Goal: Task Accomplishment & Management: Manage account settings

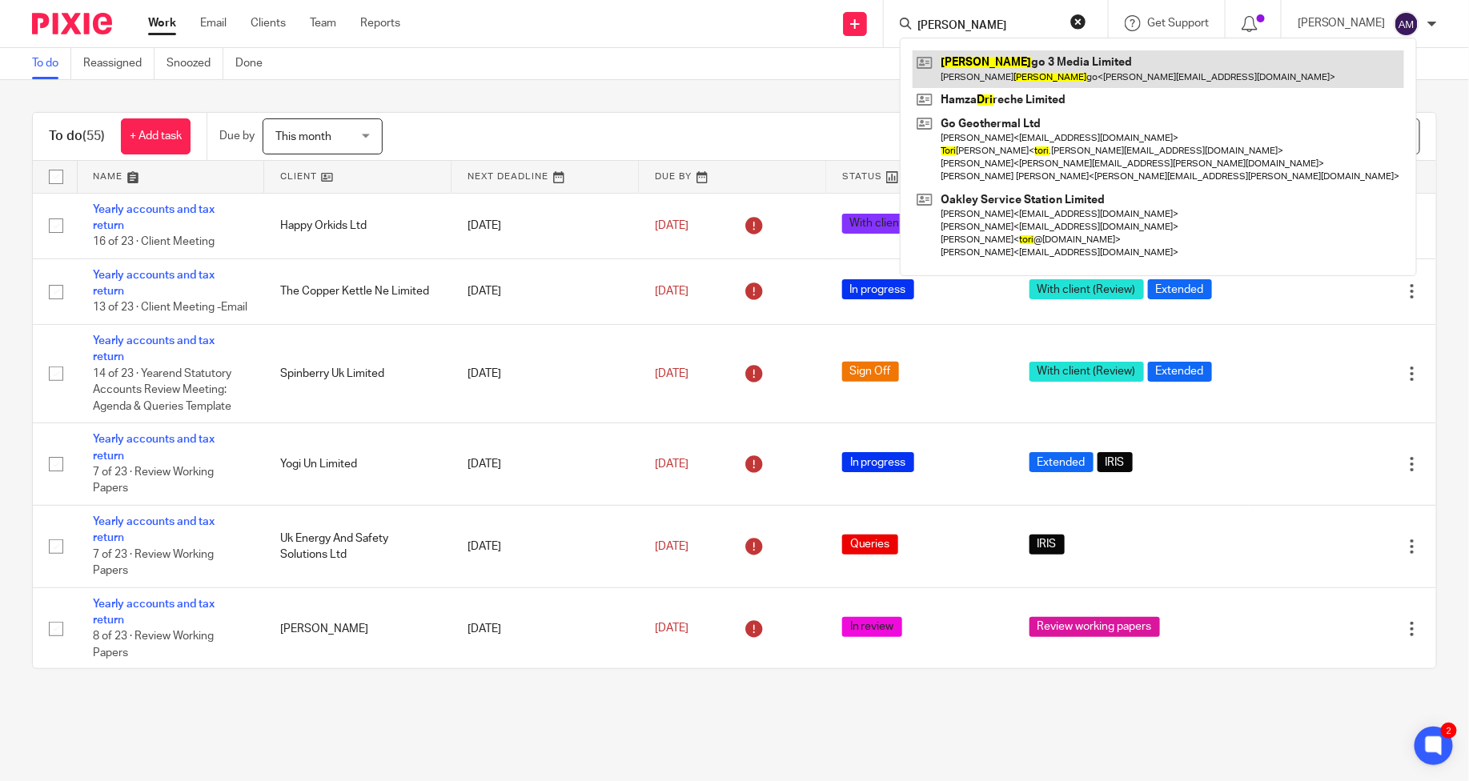
type input "dori"
click at [988, 70] on link at bounding box center [1157, 68] width 491 height 37
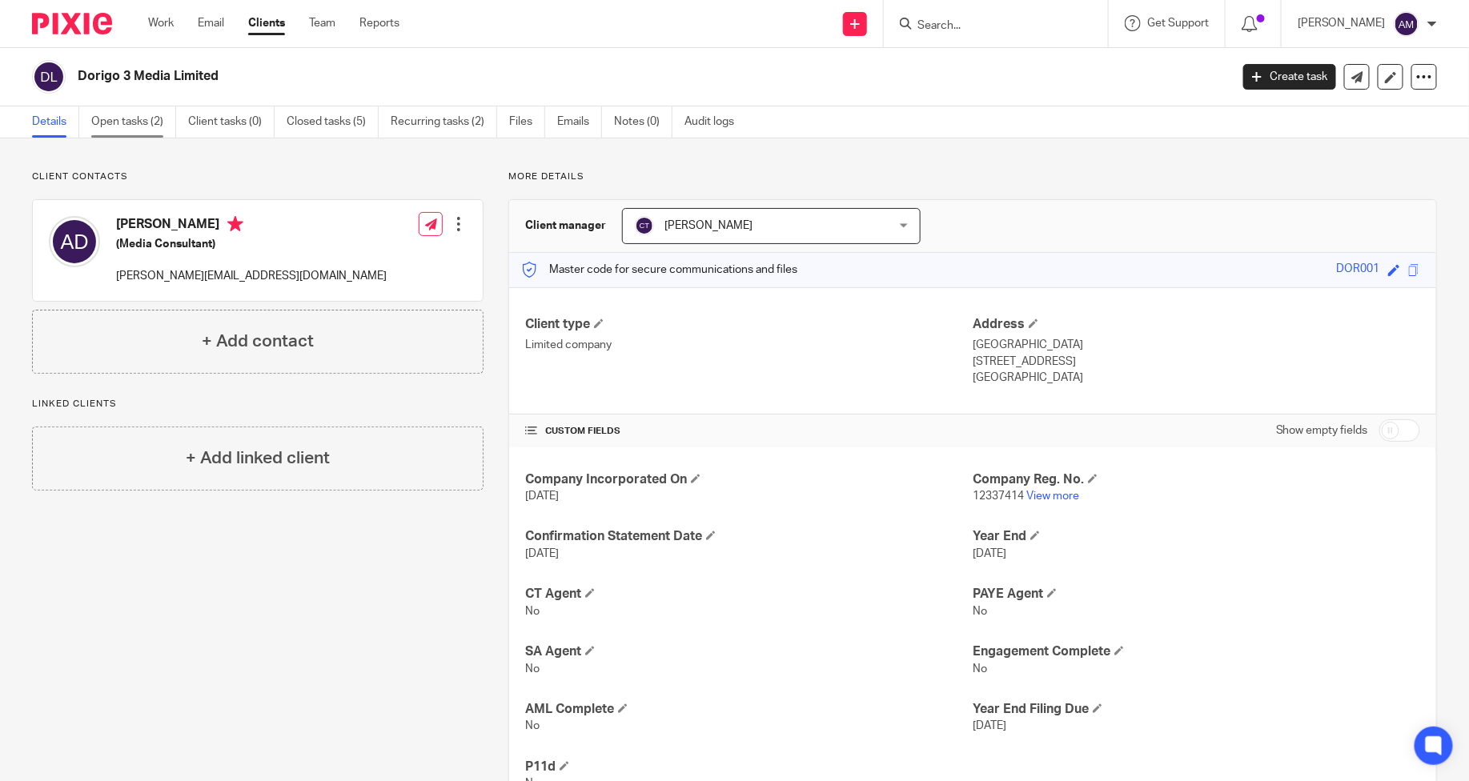
click at [139, 118] on link "Open tasks (2)" at bounding box center [133, 121] width 85 height 31
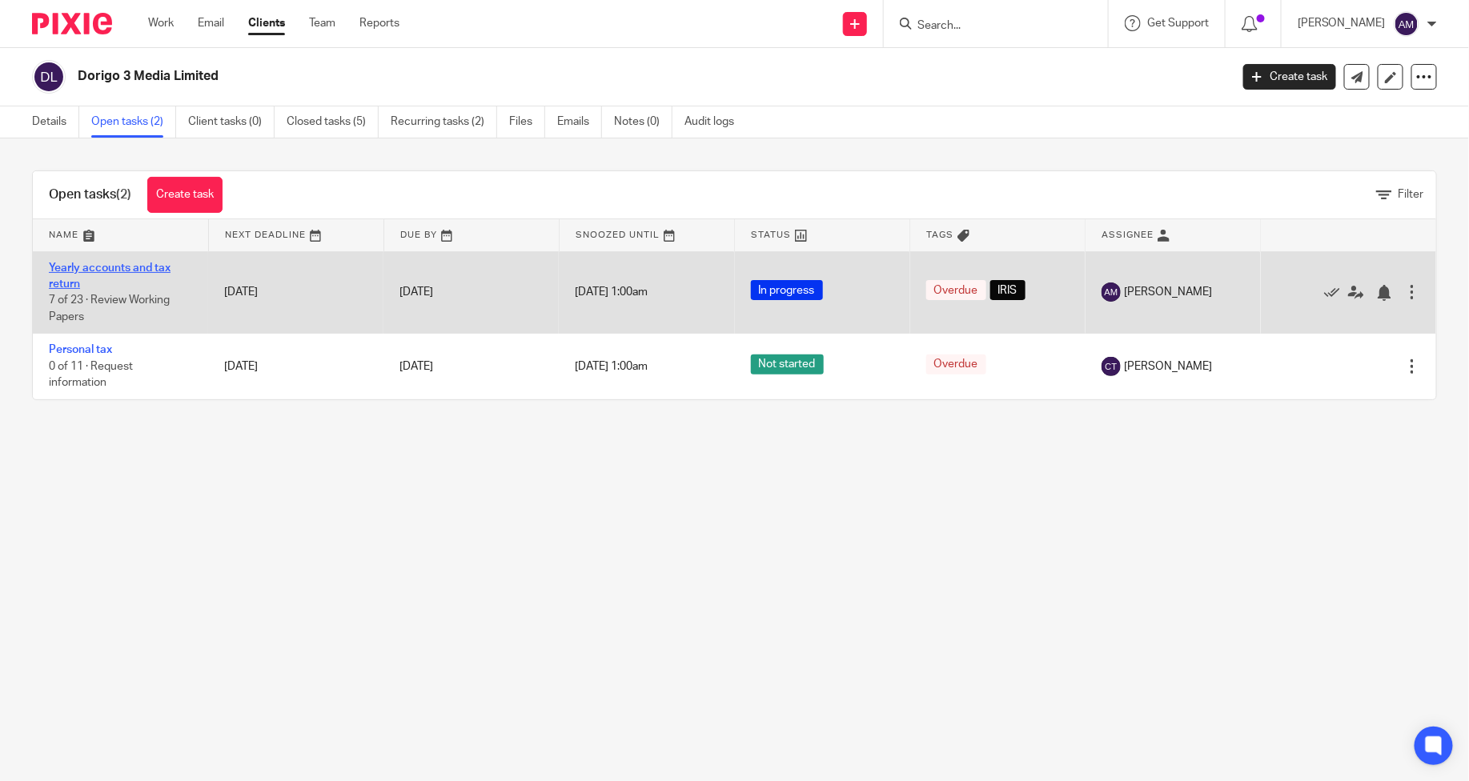
click at [145, 263] on link "Yearly accounts and tax return" at bounding box center [110, 276] width 122 height 27
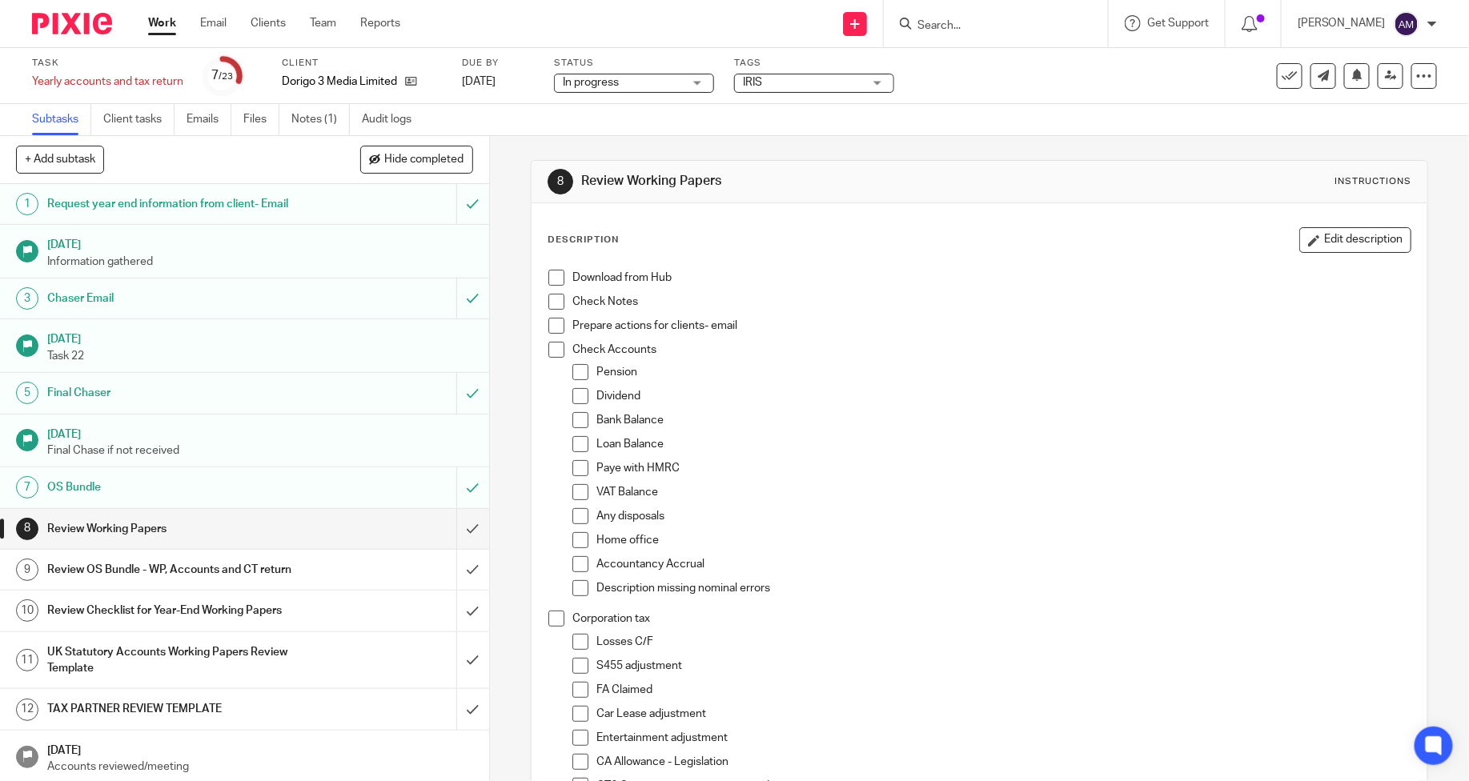
click at [577, 81] on span "In progress" at bounding box center [591, 82] width 56 height 11
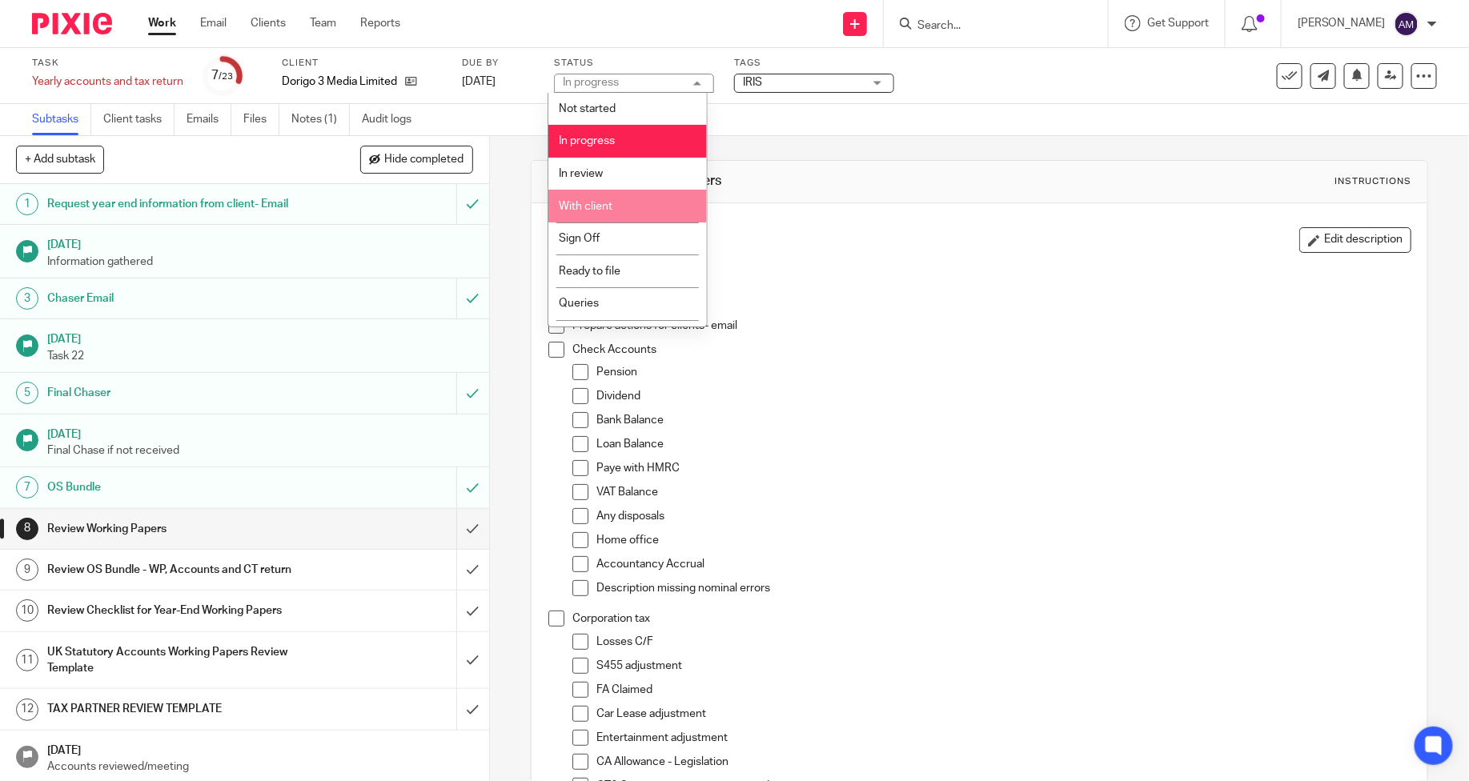
click at [588, 208] on span "With client" at bounding box center [586, 206] width 54 height 11
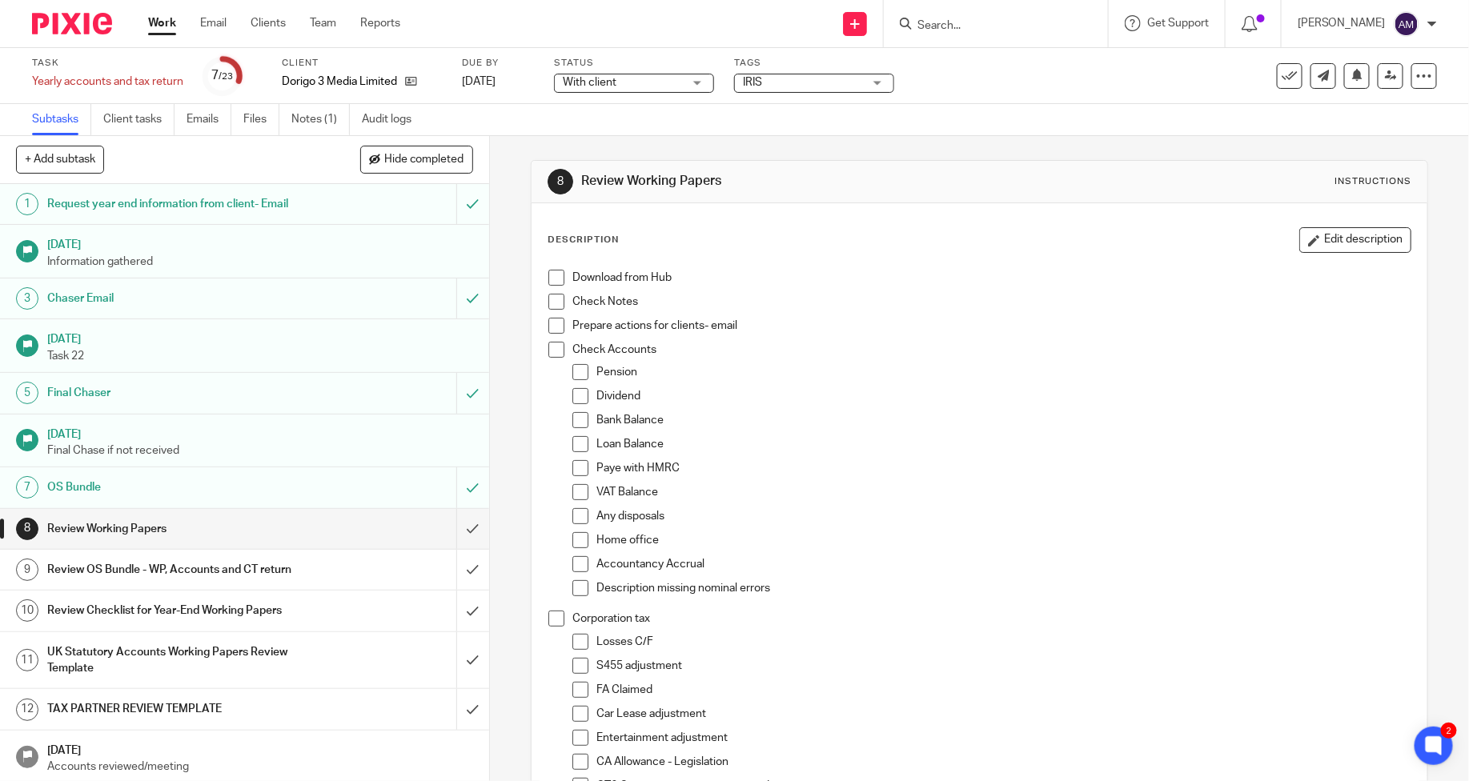
click at [801, 82] on span "IRIS" at bounding box center [803, 82] width 120 height 17
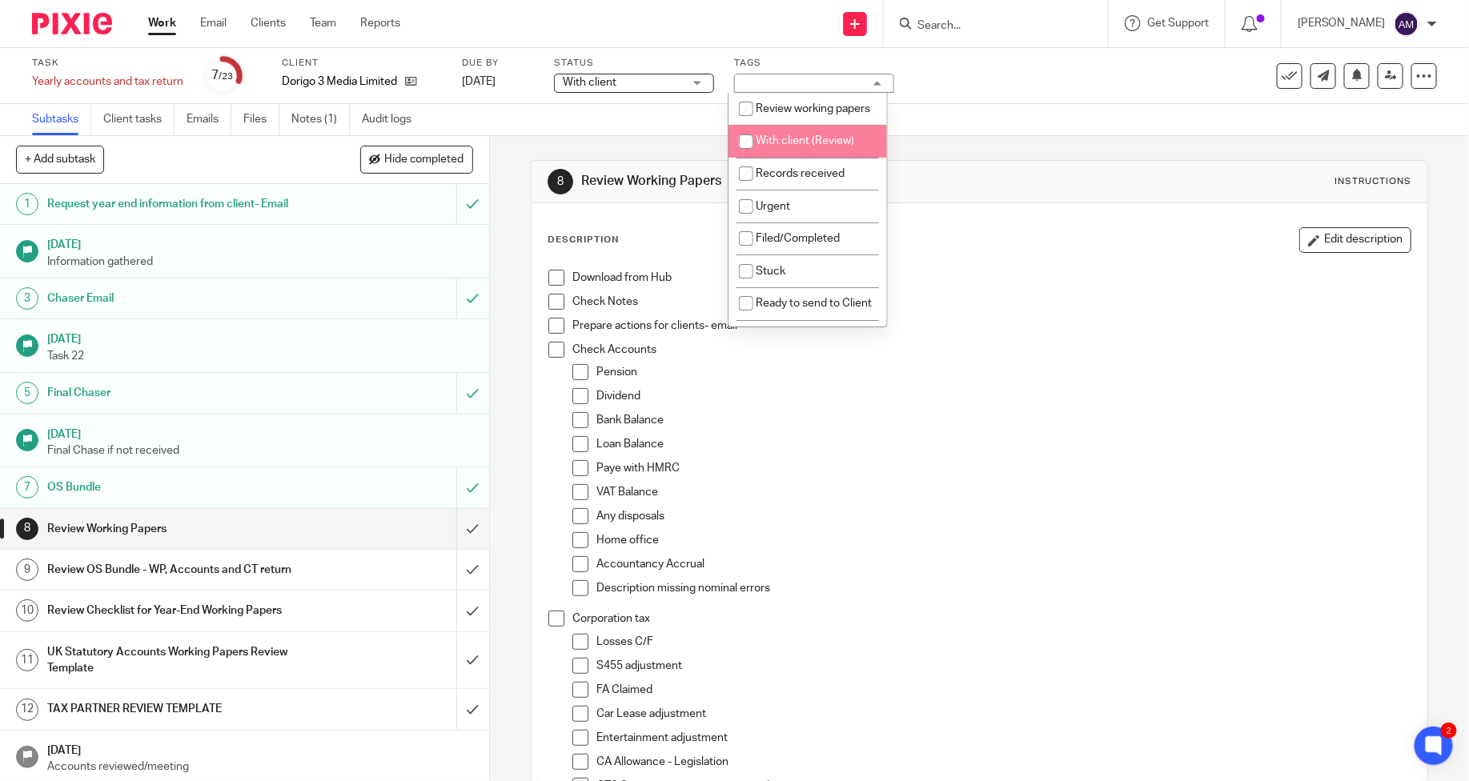
click at [802, 146] on span "With client (Review)" at bounding box center [805, 140] width 98 height 11
checkbox input "true"
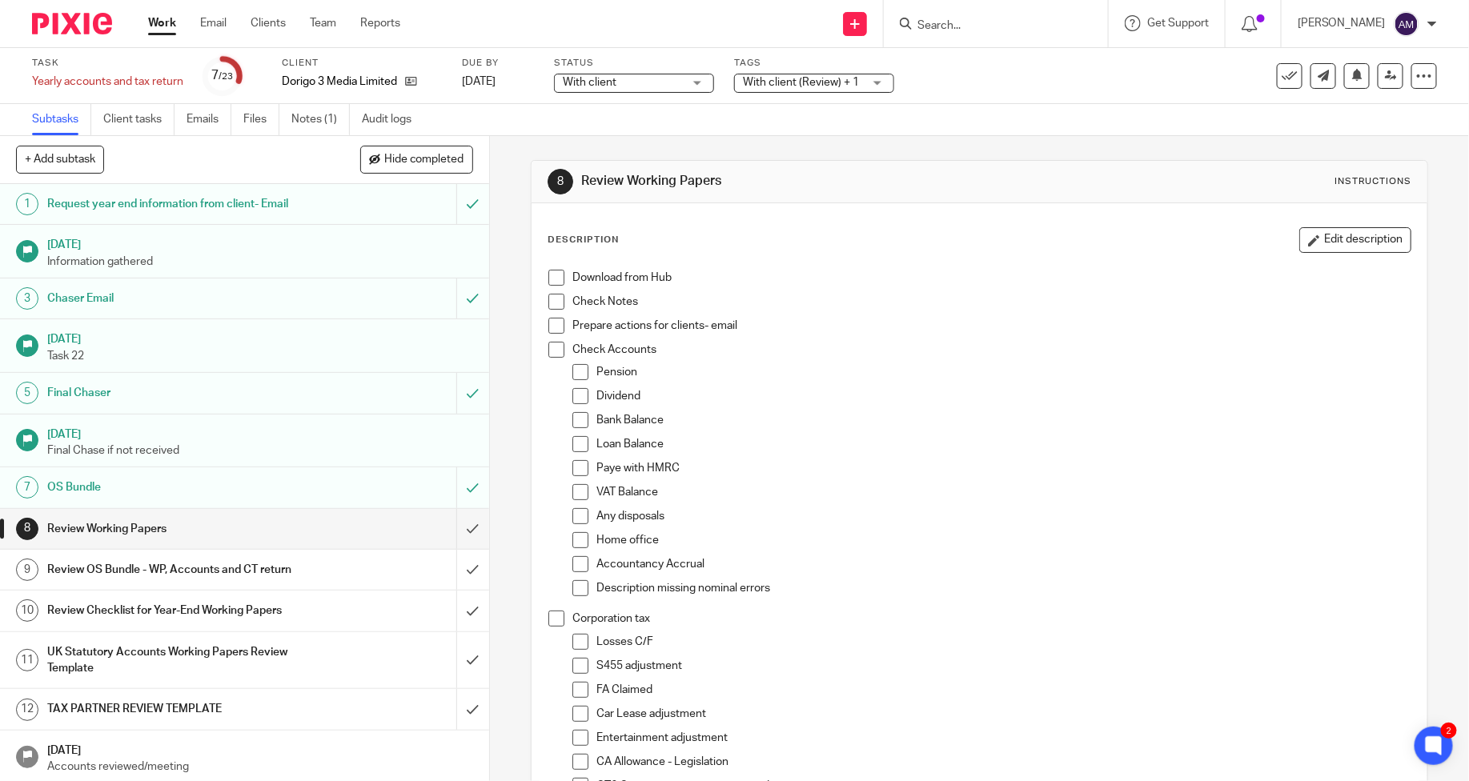
click at [251, 519] on h1 "Review Working Papers" at bounding box center [178, 529] width 262 height 24
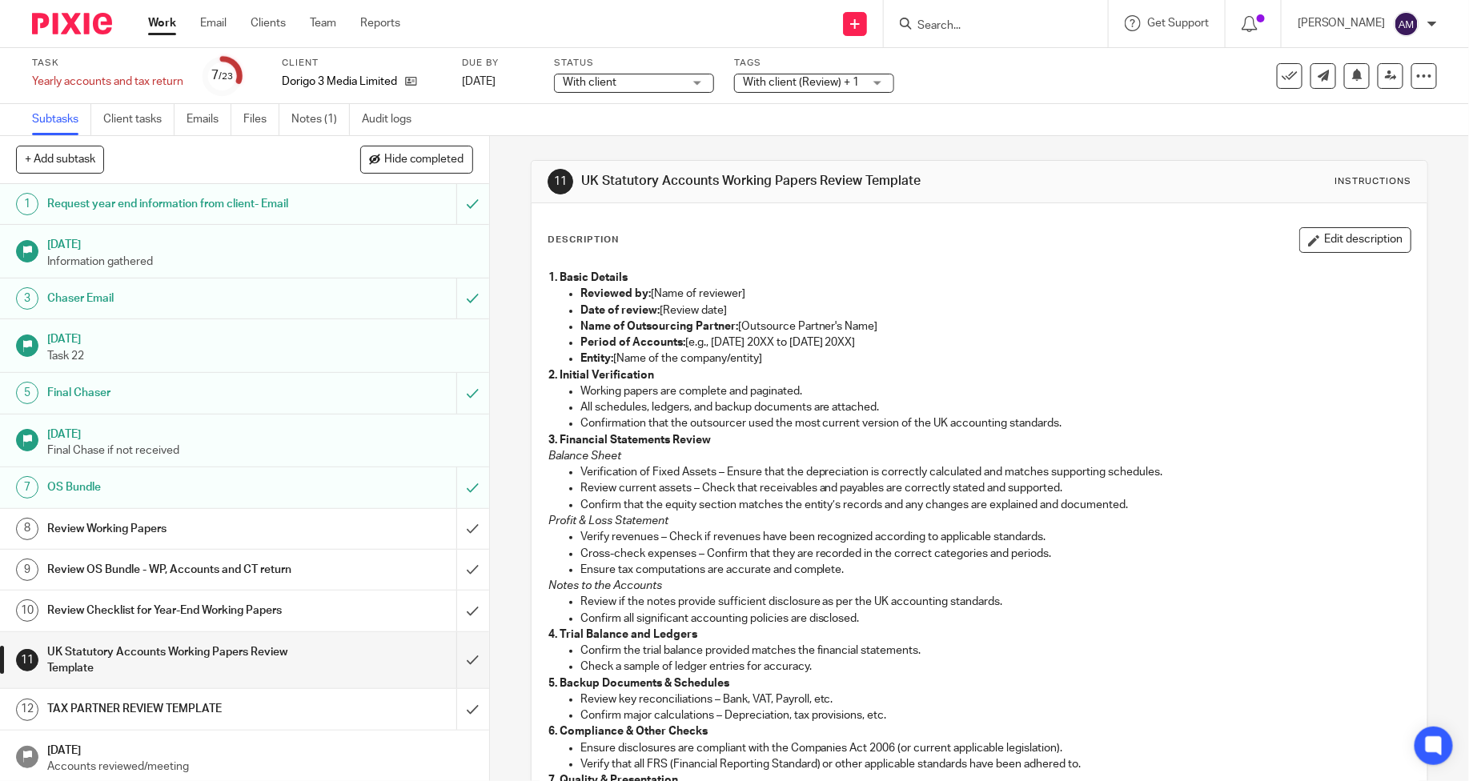
scroll to position [89, 0]
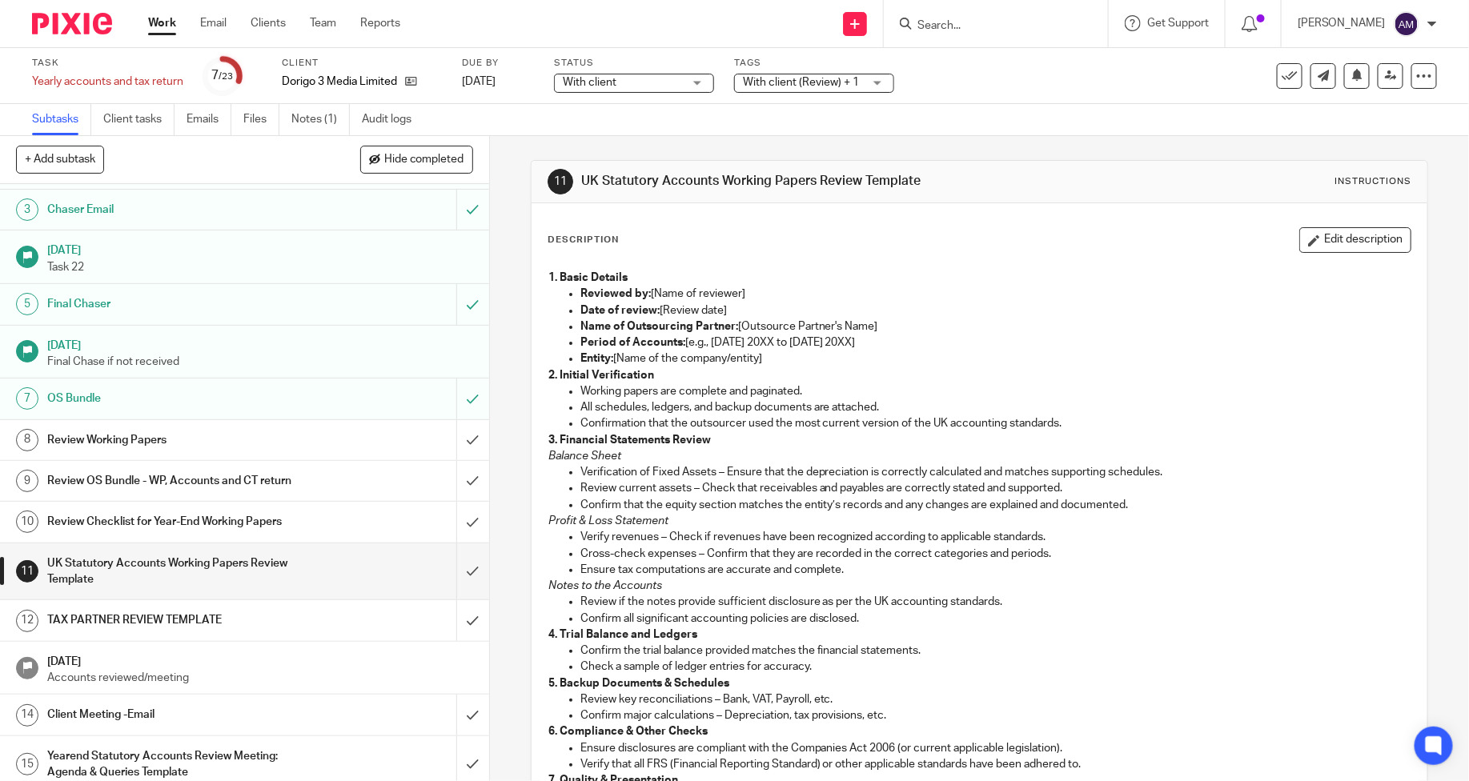
click at [173, 450] on h1 "Review Working Papers" at bounding box center [178, 440] width 262 height 24
click at [171, 478] on h1 "Review OS Bundle - WP, Accounts and CT return" at bounding box center [178, 481] width 262 height 24
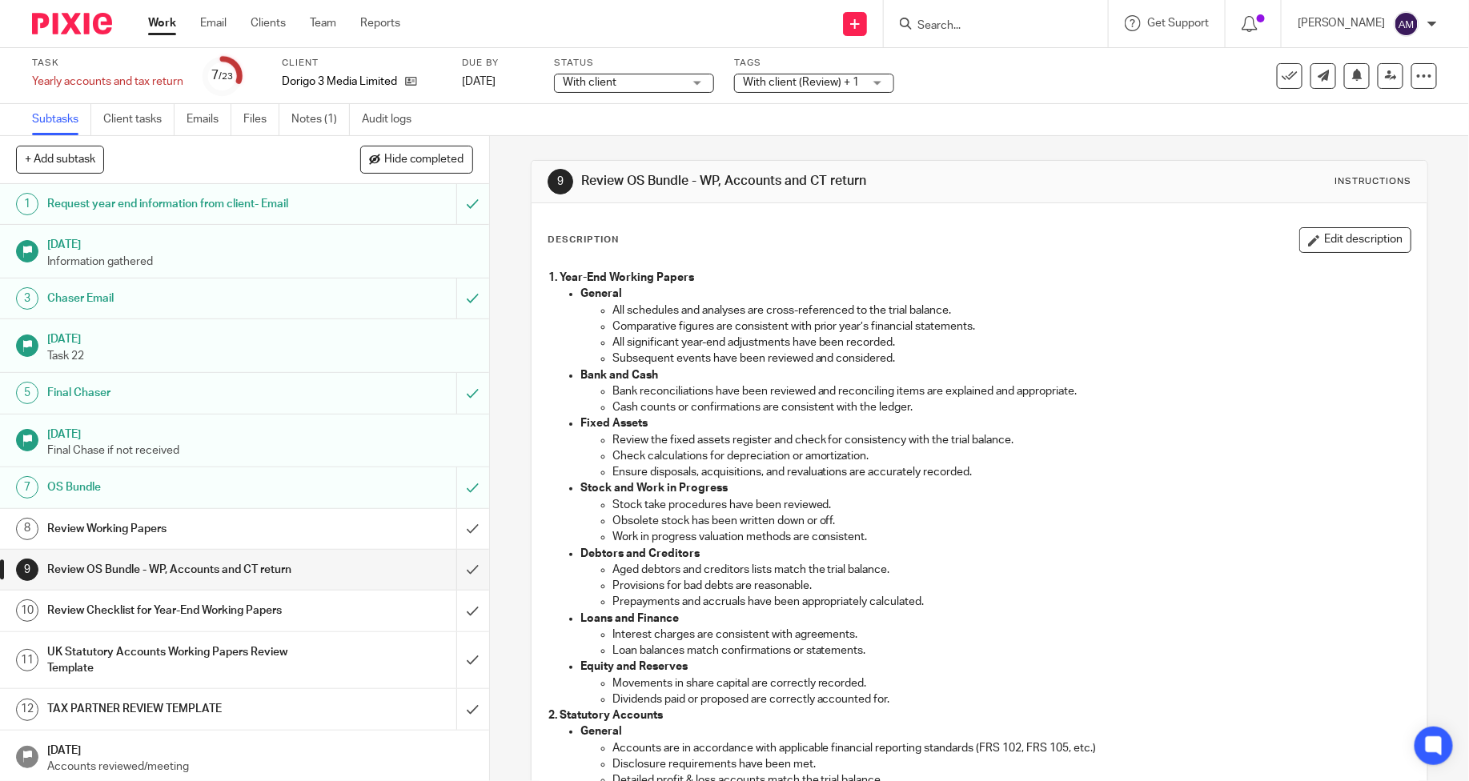
scroll to position [267, 0]
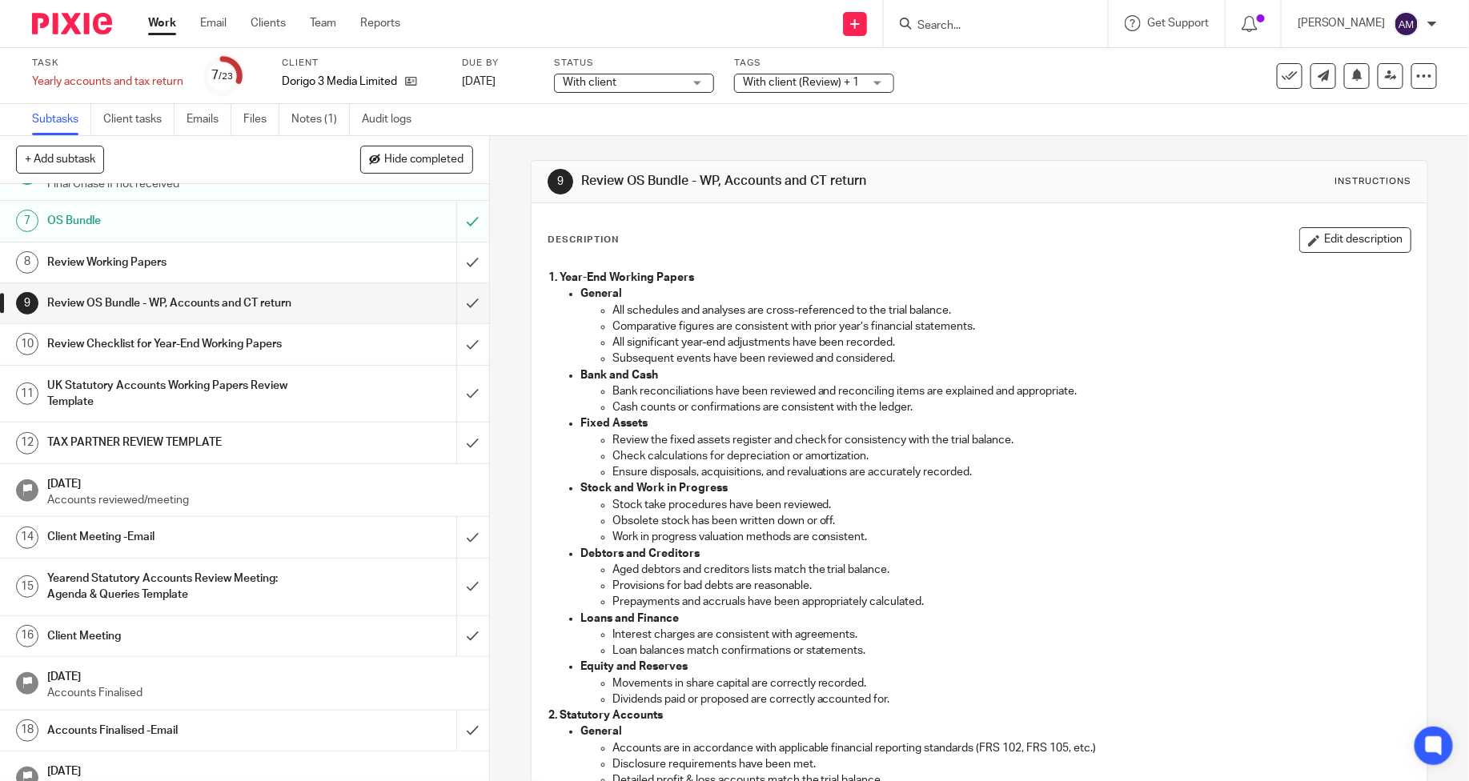
click at [121, 271] on h1 "Review Working Papers" at bounding box center [178, 263] width 262 height 24
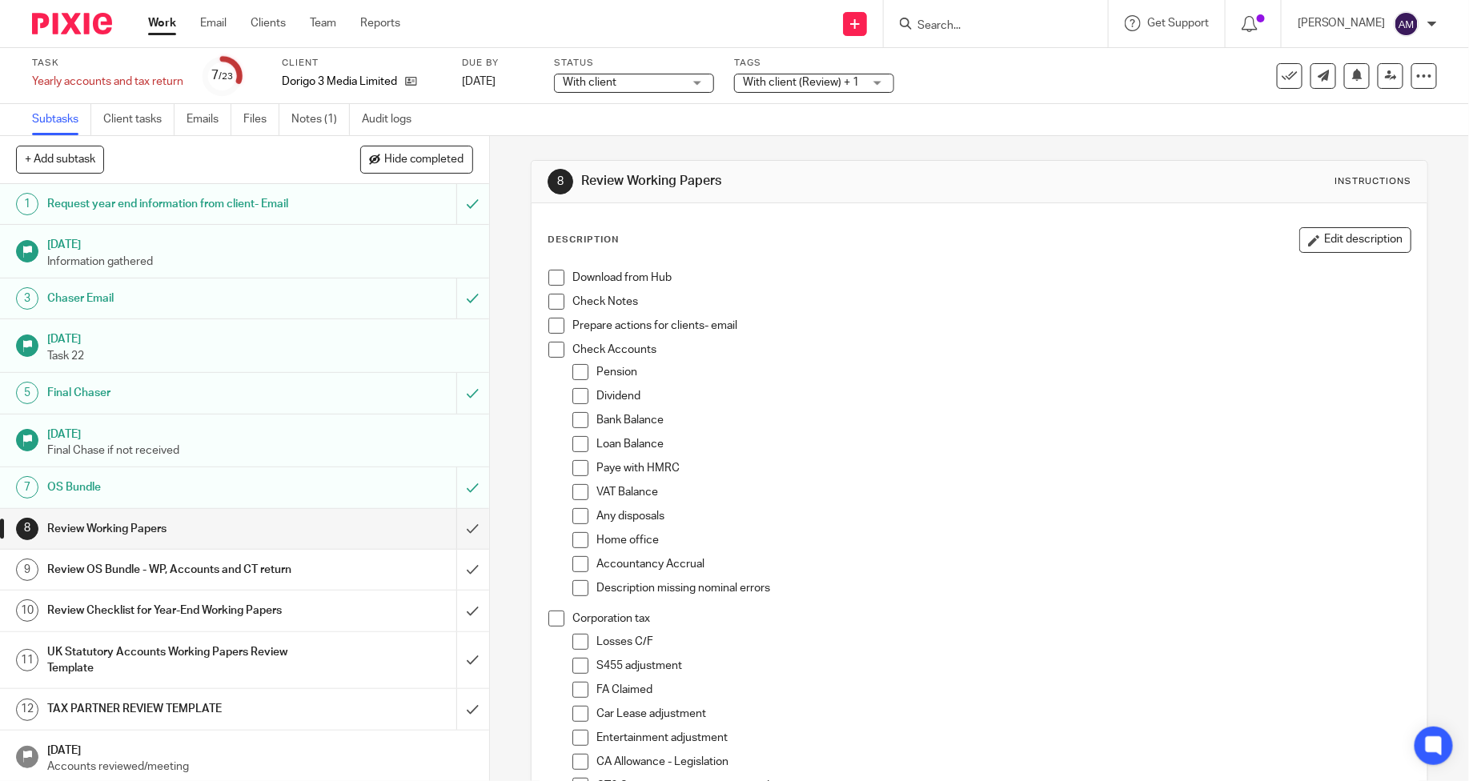
click at [146, 570] on h1 "Review OS Bundle - WP, Accounts and CT return" at bounding box center [178, 570] width 262 height 24
click at [126, 541] on link "8 Review Working Papers" at bounding box center [228, 529] width 456 height 40
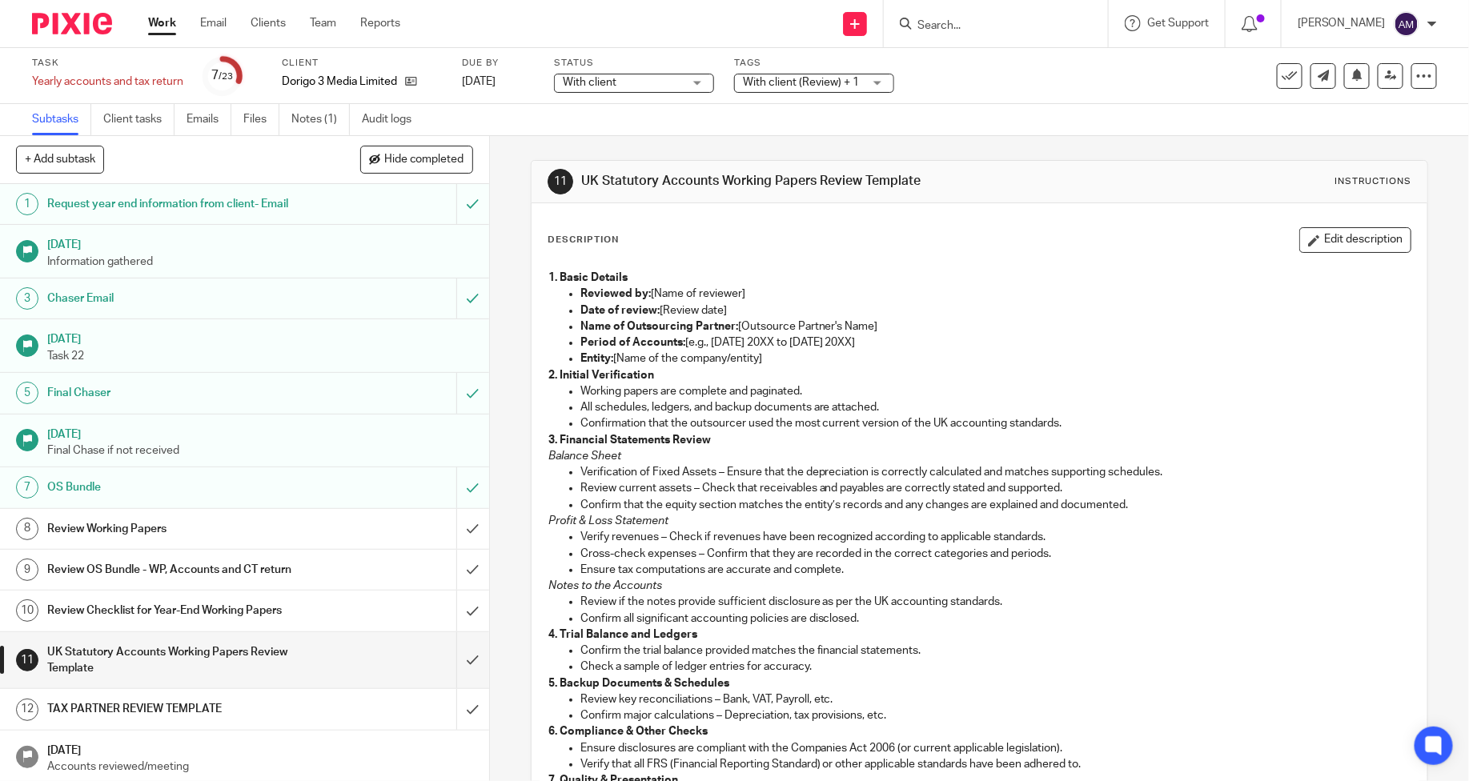
scroll to position [267, 0]
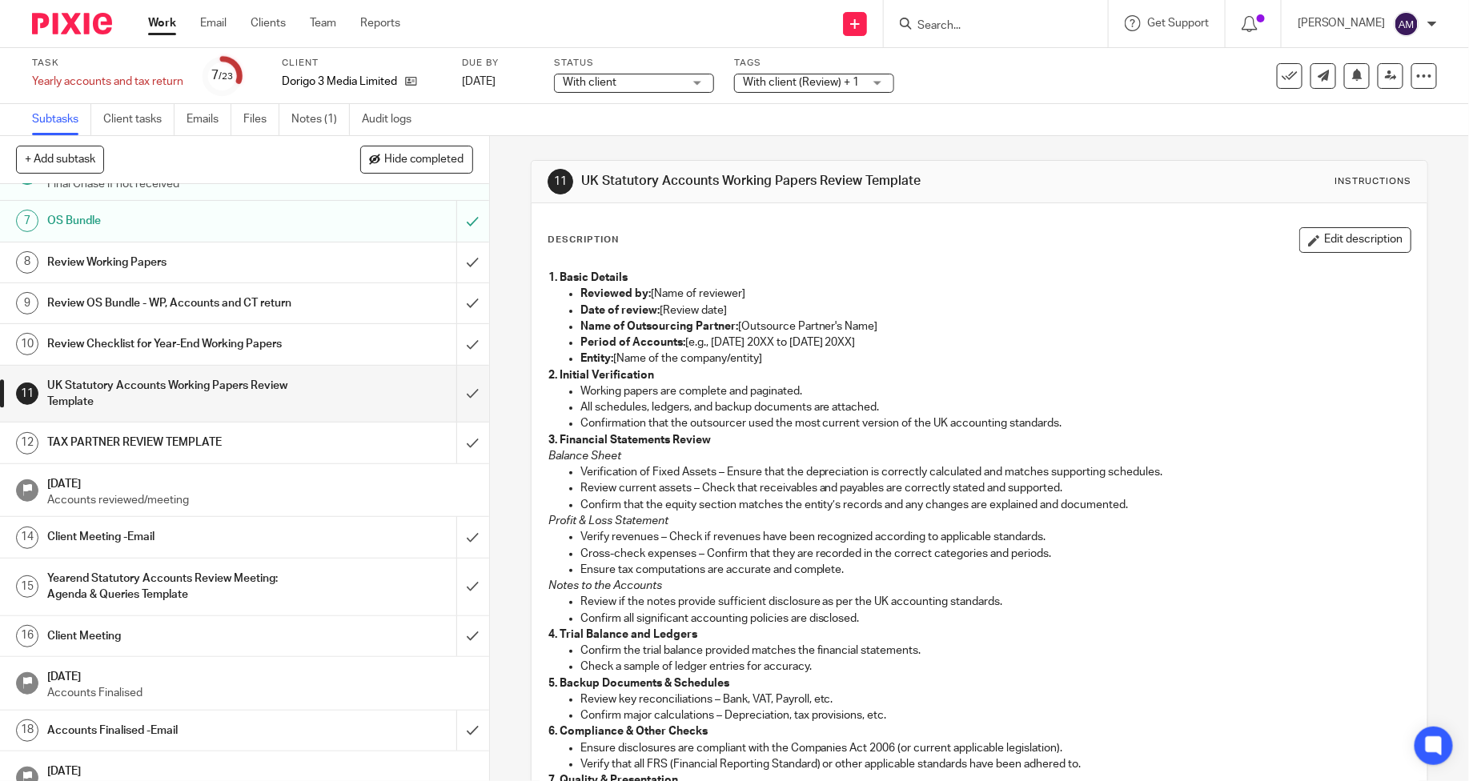
click at [130, 280] on link "8 Review Working Papers" at bounding box center [228, 263] width 456 height 40
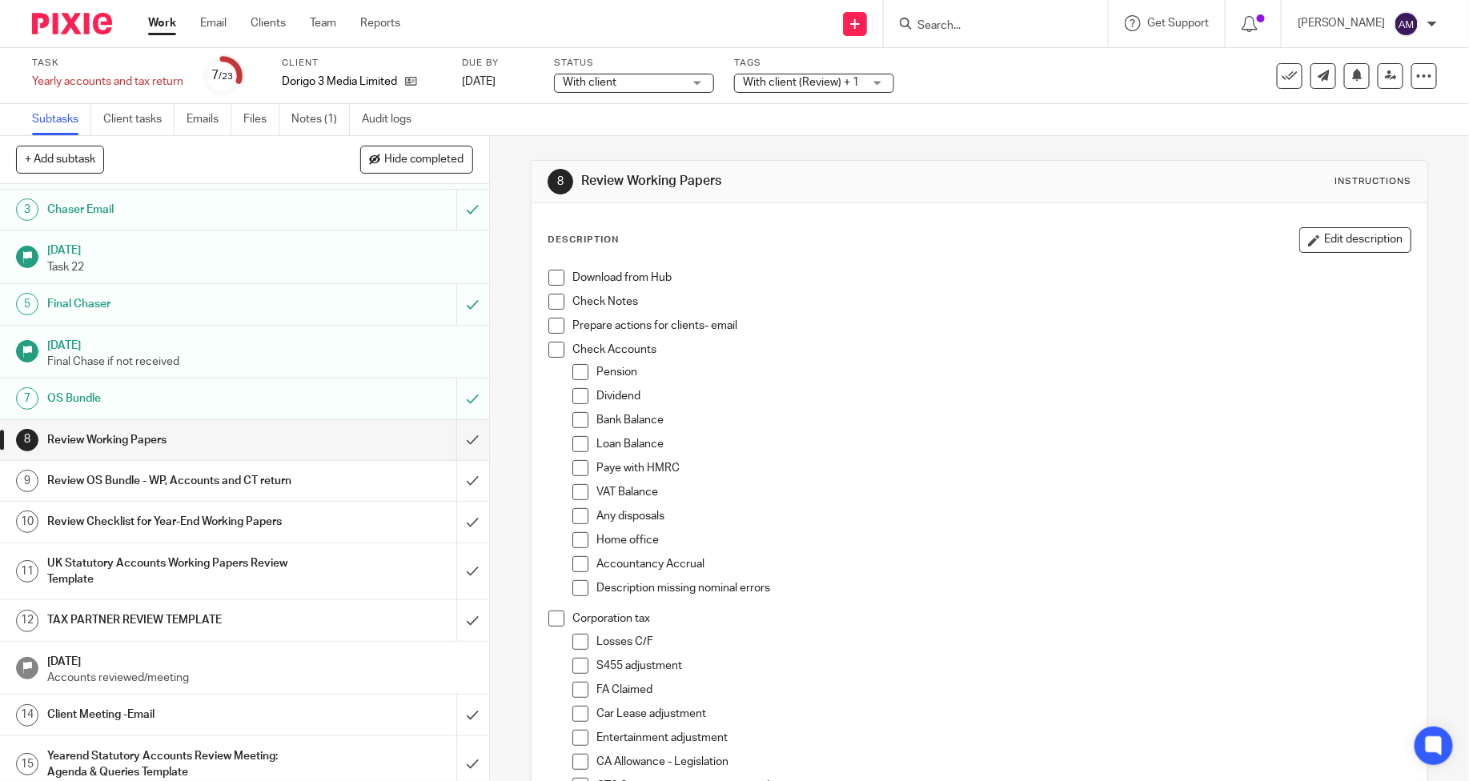
scroll to position [178, 0]
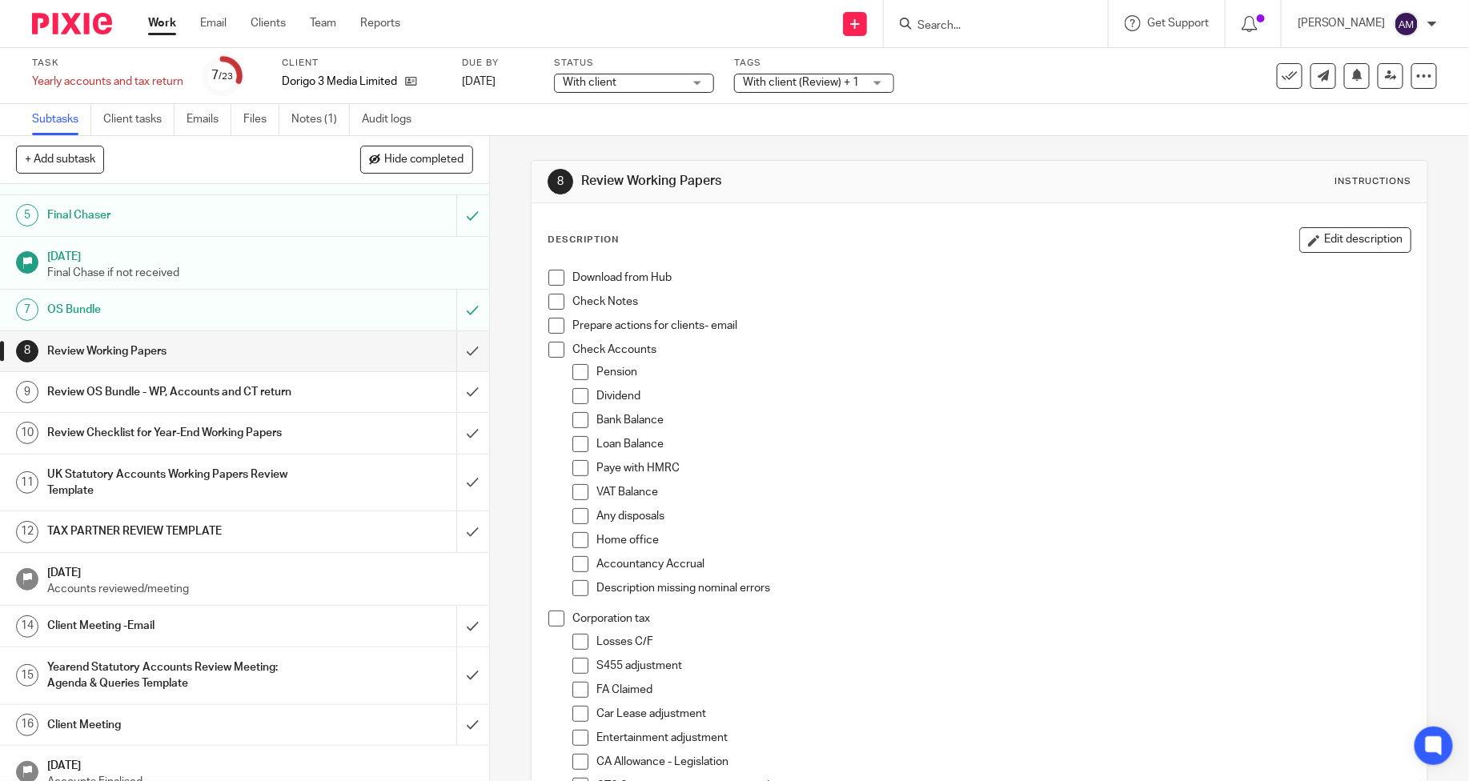
click at [129, 395] on h1 "Review OS Bundle - WP, Accounts and CT return" at bounding box center [178, 392] width 262 height 24
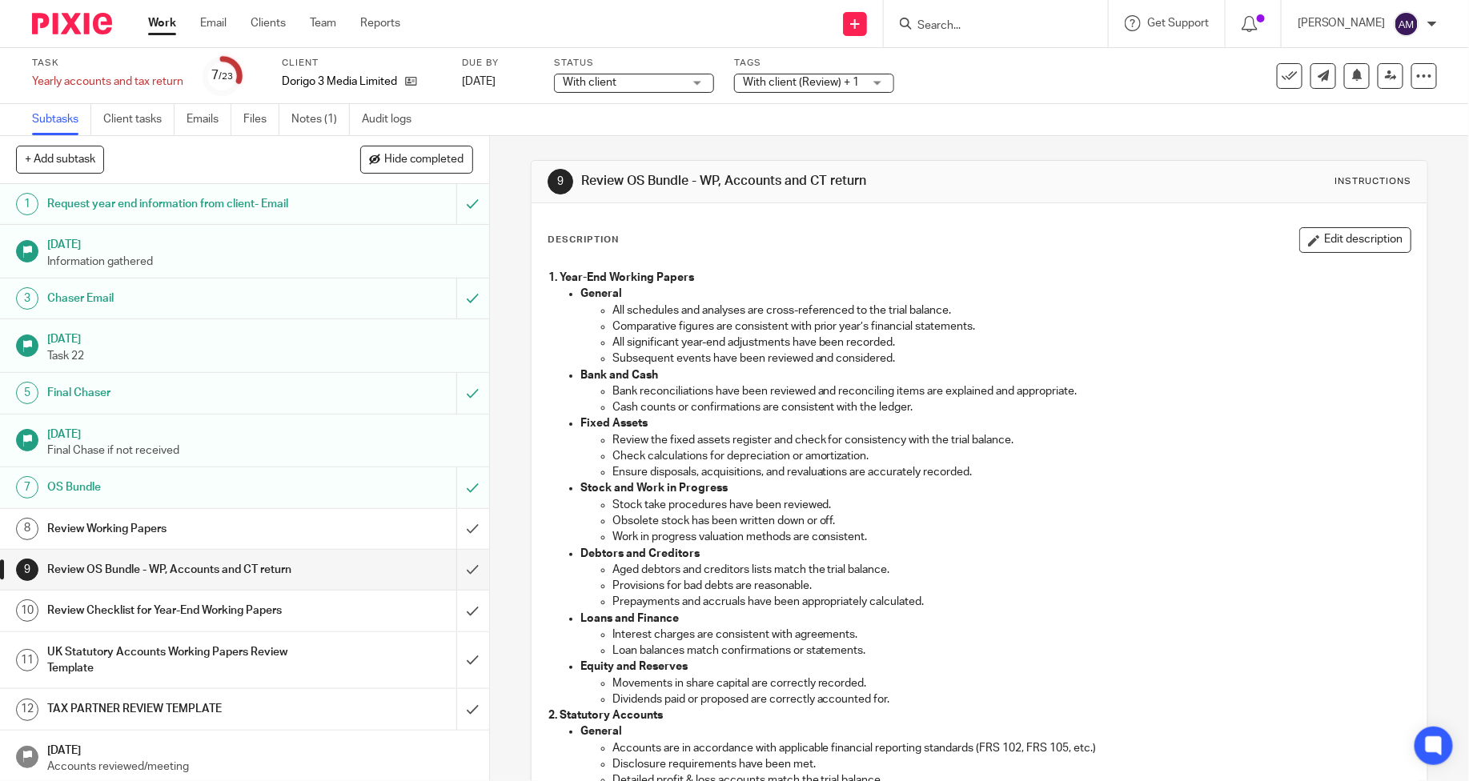
scroll to position [267, 0]
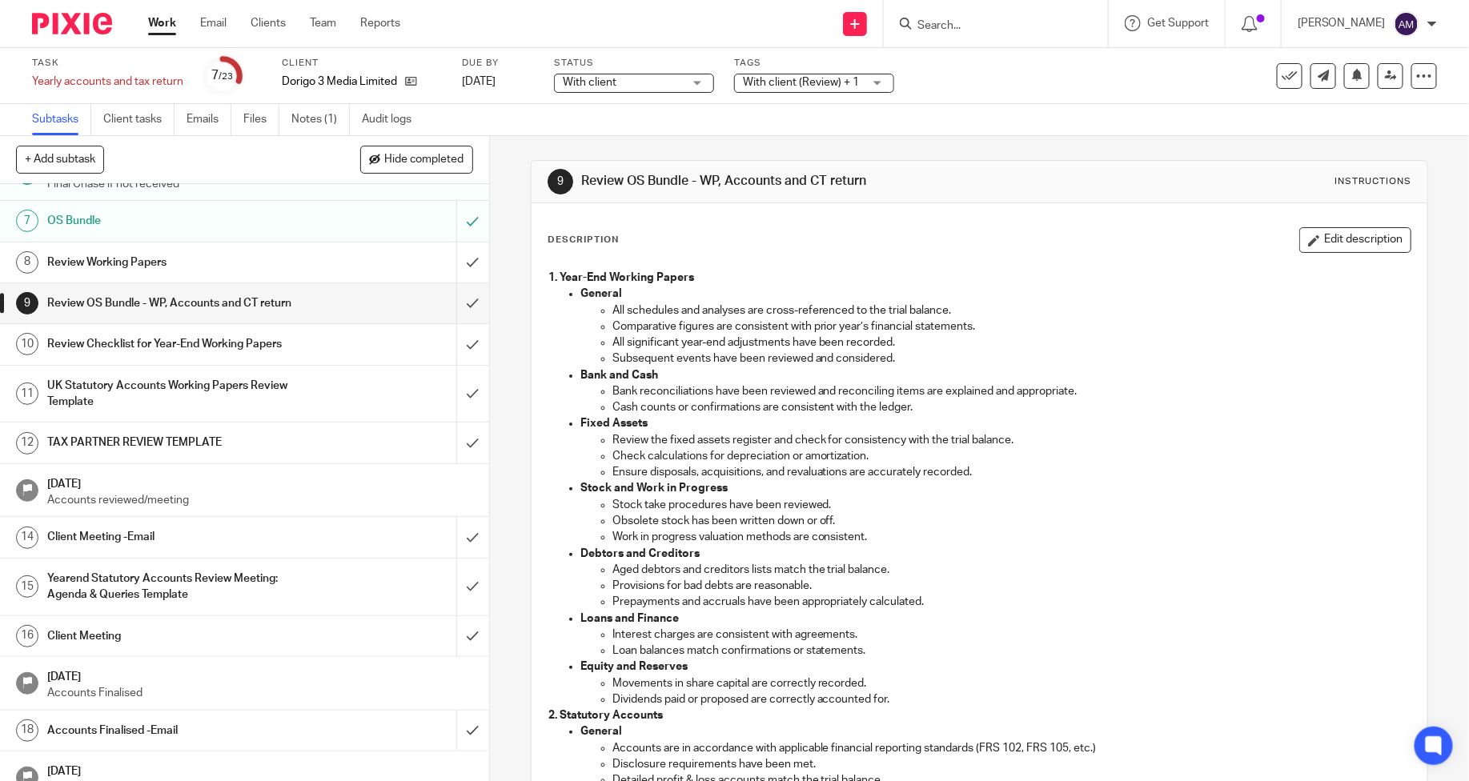
click at [102, 256] on h1 "Review Working Papers" at bounding box center [178, 263] width 262 height 24
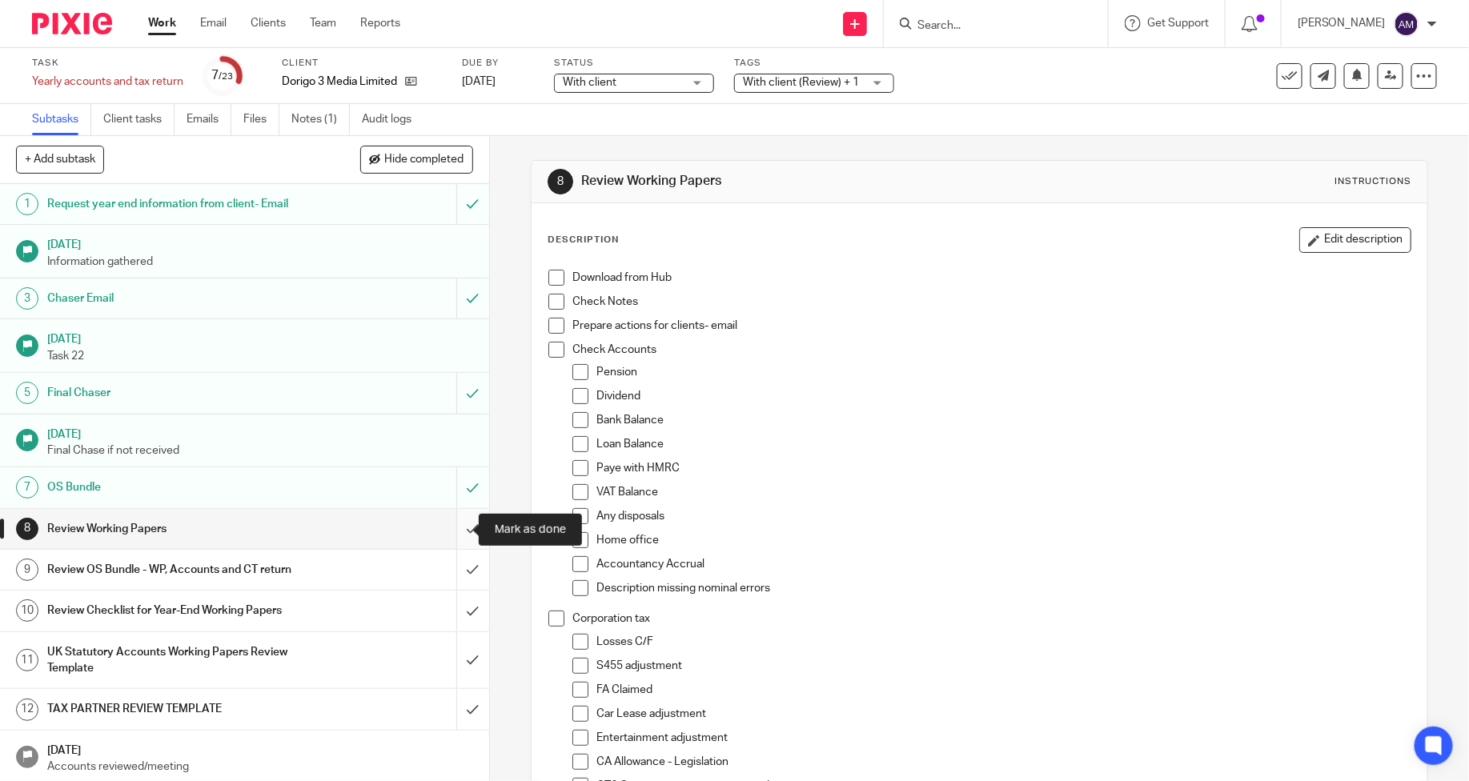
click at [445, 533] on input "submit" at bounding box center [244, 529] width 489 height 40
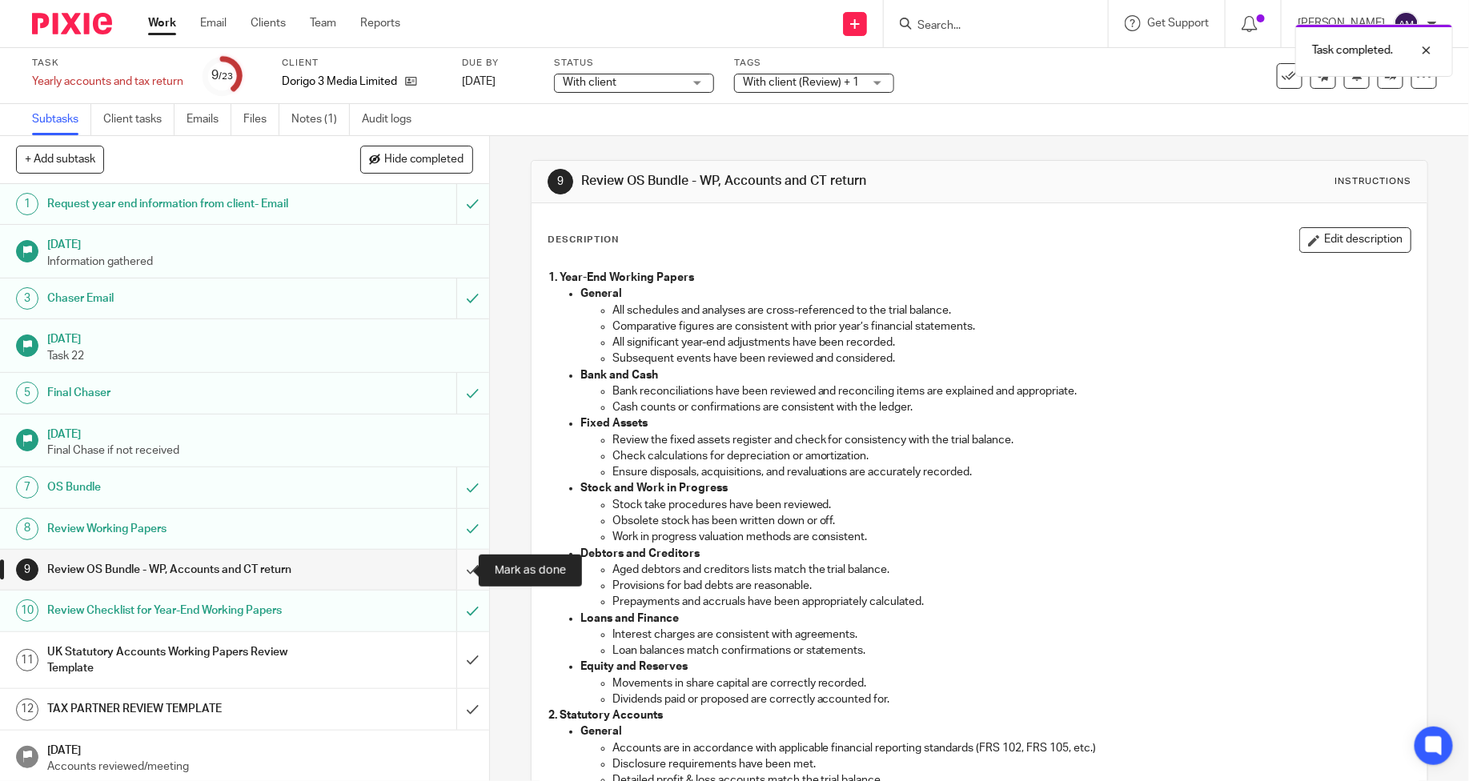
click at [449, 572] on input "submit" at bounding box center [244, 570] width 489 height 40
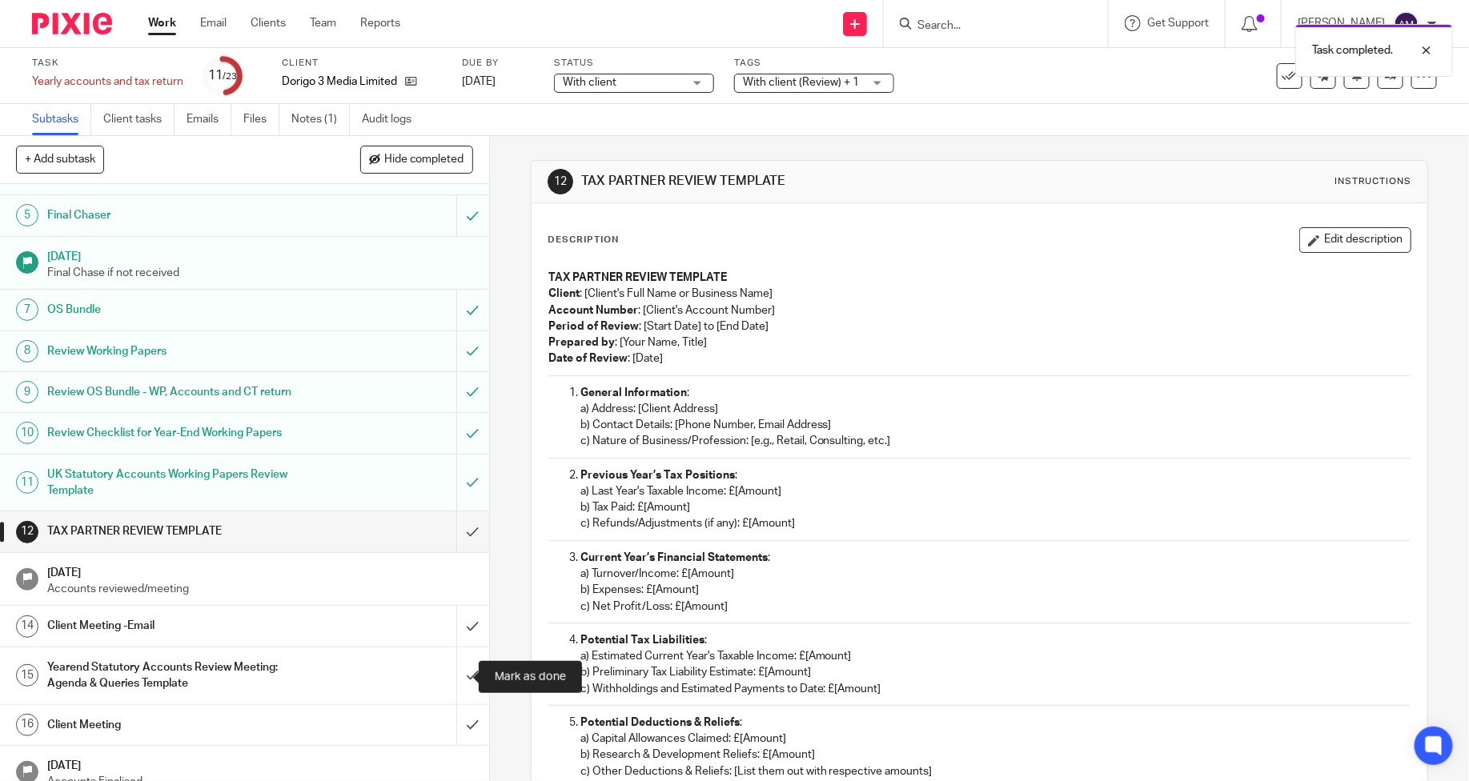
scroll to position [355, 0]
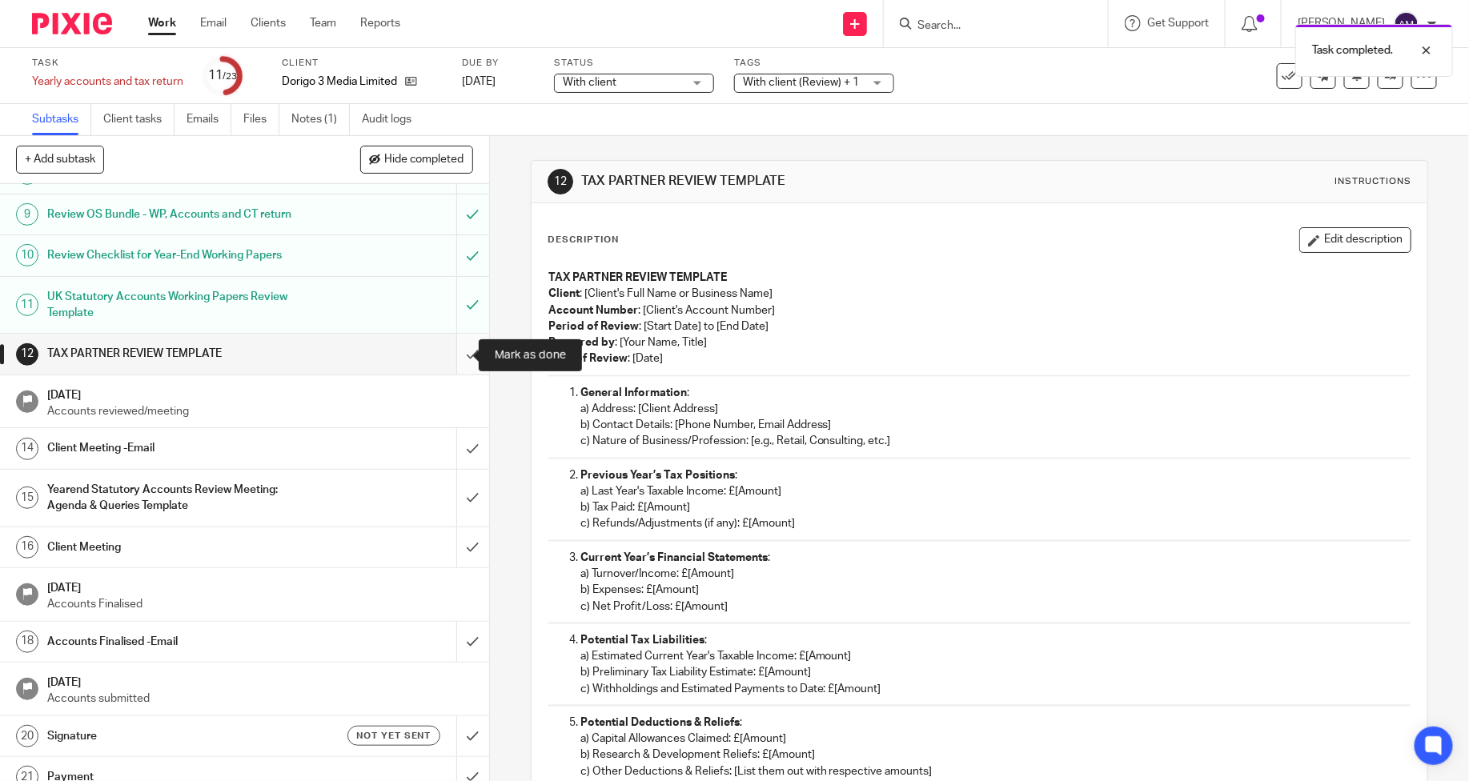
click at [459, 352] on input "submit" at bounding box center [244, 354] width 489 height 40
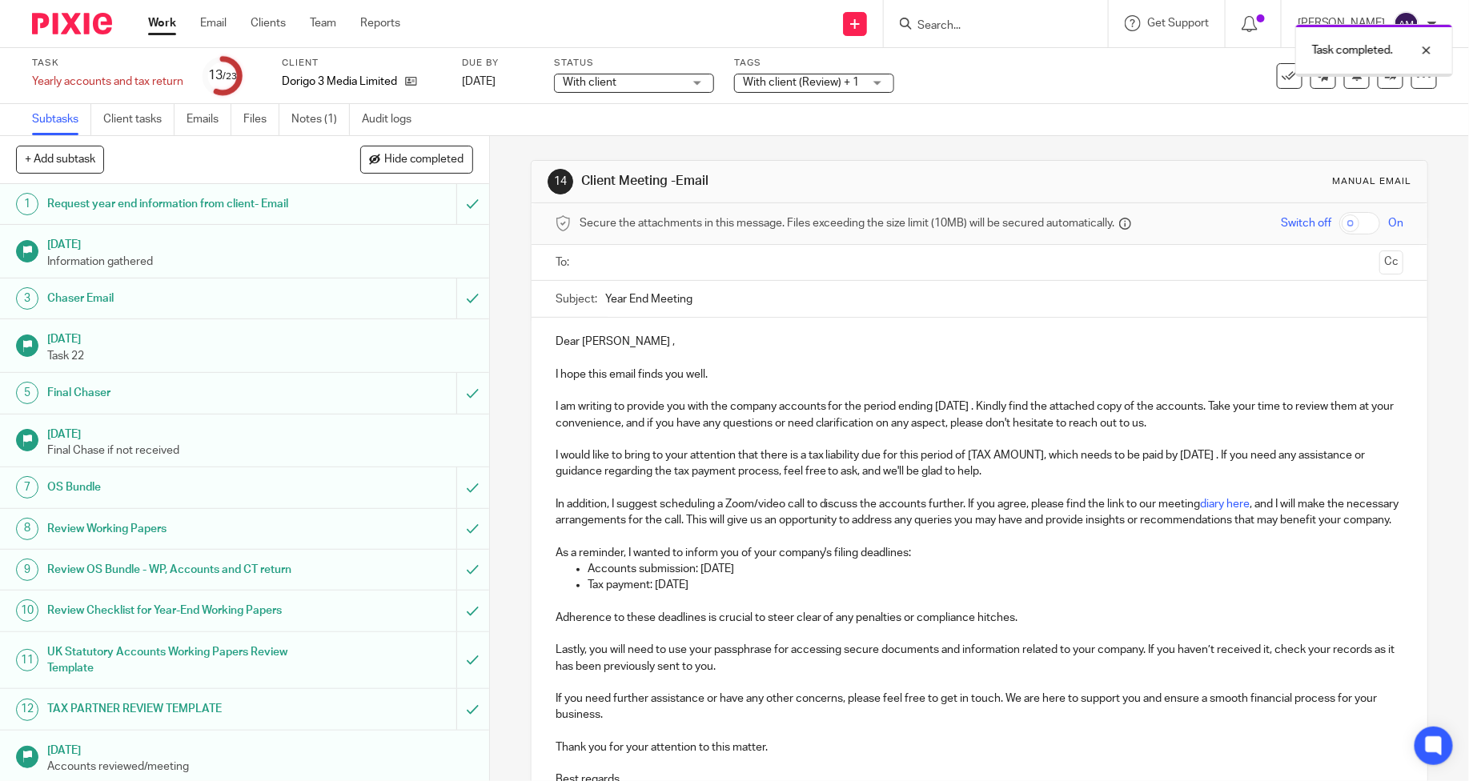
scroll to position [469, 0]
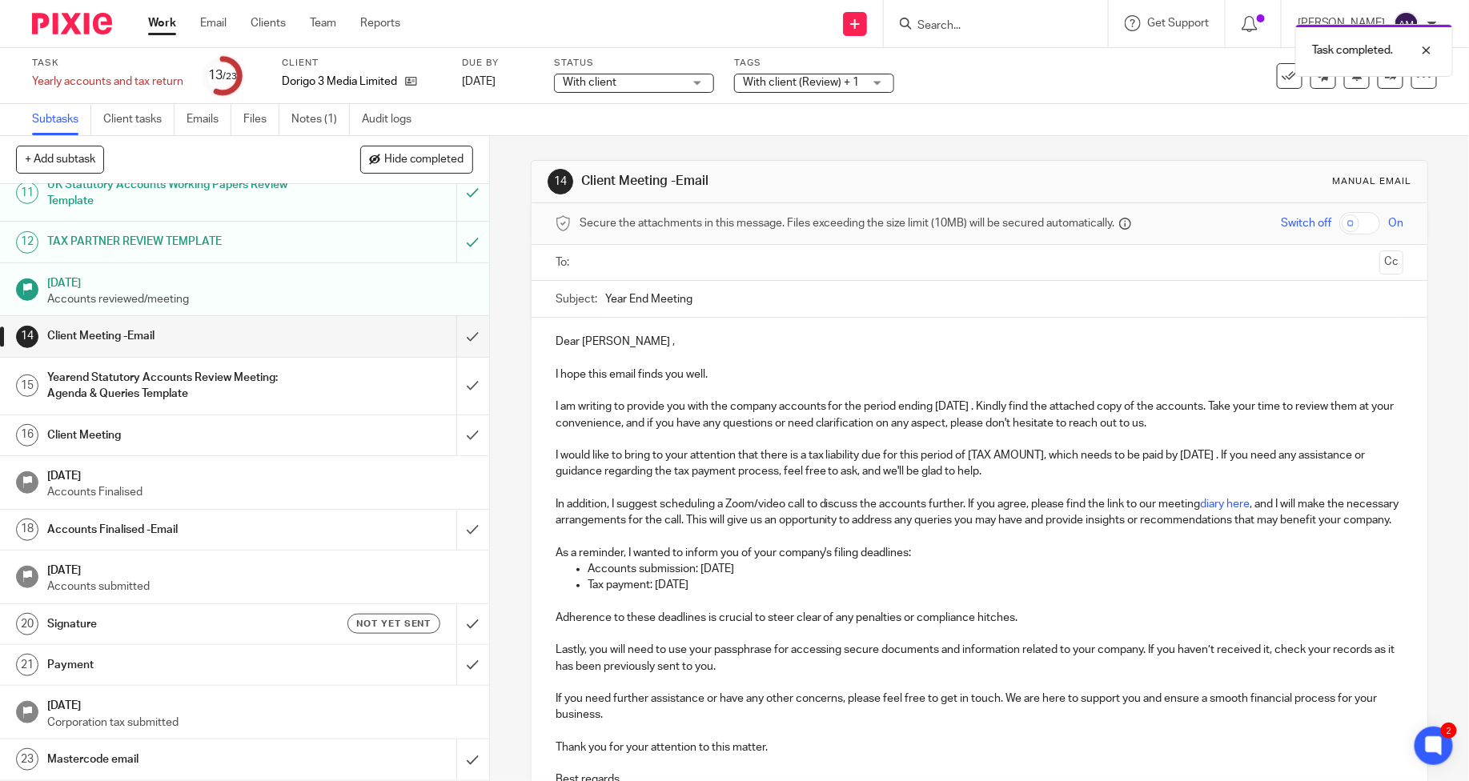
click at [623, 259] on input "text" at bounding box center [979, 263] width 788 height 18
click at [698, 302] on input "Year End Meeting" at bounding box center [1004, 303] width 798 height 36
type input "Year Accounts for review"
click at [615, 344] on p "Dear [PERSON_NAME] ," at bounding box center [979, 345] width 848 height 16
drag, startPoint x: 714, startPoint y: 611, endPoint x: 649, endPoint y: 605, distance: 65.1
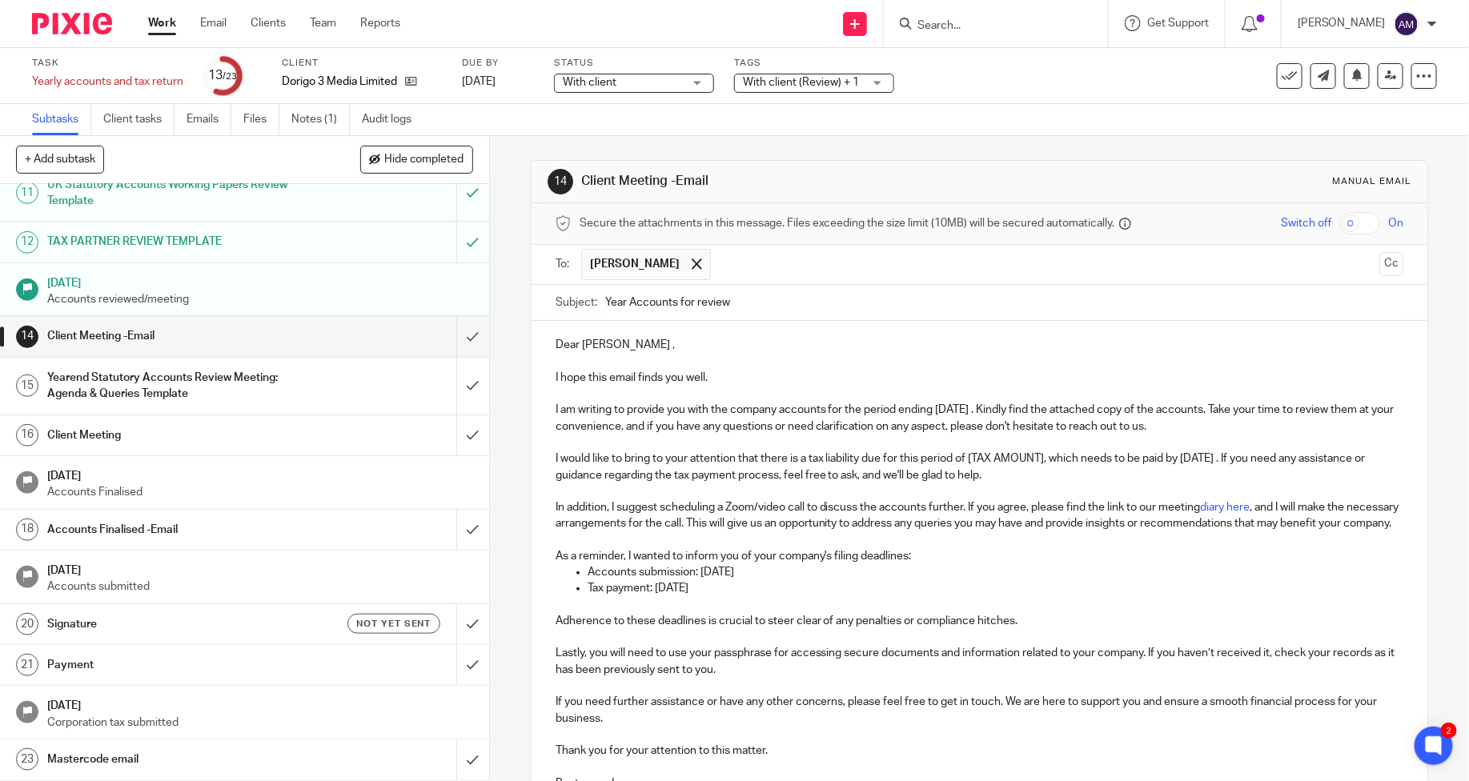
click at [649, 596] on p "Tax payment: [DATE]" at bounding box center [995, 588] width 816 height 16
drag, startPoint x: 1028, startPoint y: 460, endPoint x: 956, endPoint y: 459, distance: 71.3
click at [956, 459] on p "I would like to bring to your attention that there is a tax liability due for t…" at bounding box center [979, 467] width 848 height 33
click at [969, 457] on p "I would like to bring to your attention that there is a tax liability due for t…" at bounding box center [979, 467] width 848 height 33
click at [972, 455] on p "I would like to bring to your attention that there is a tax liability due for t…" at bounding box center [979, 467] width 848 height 33
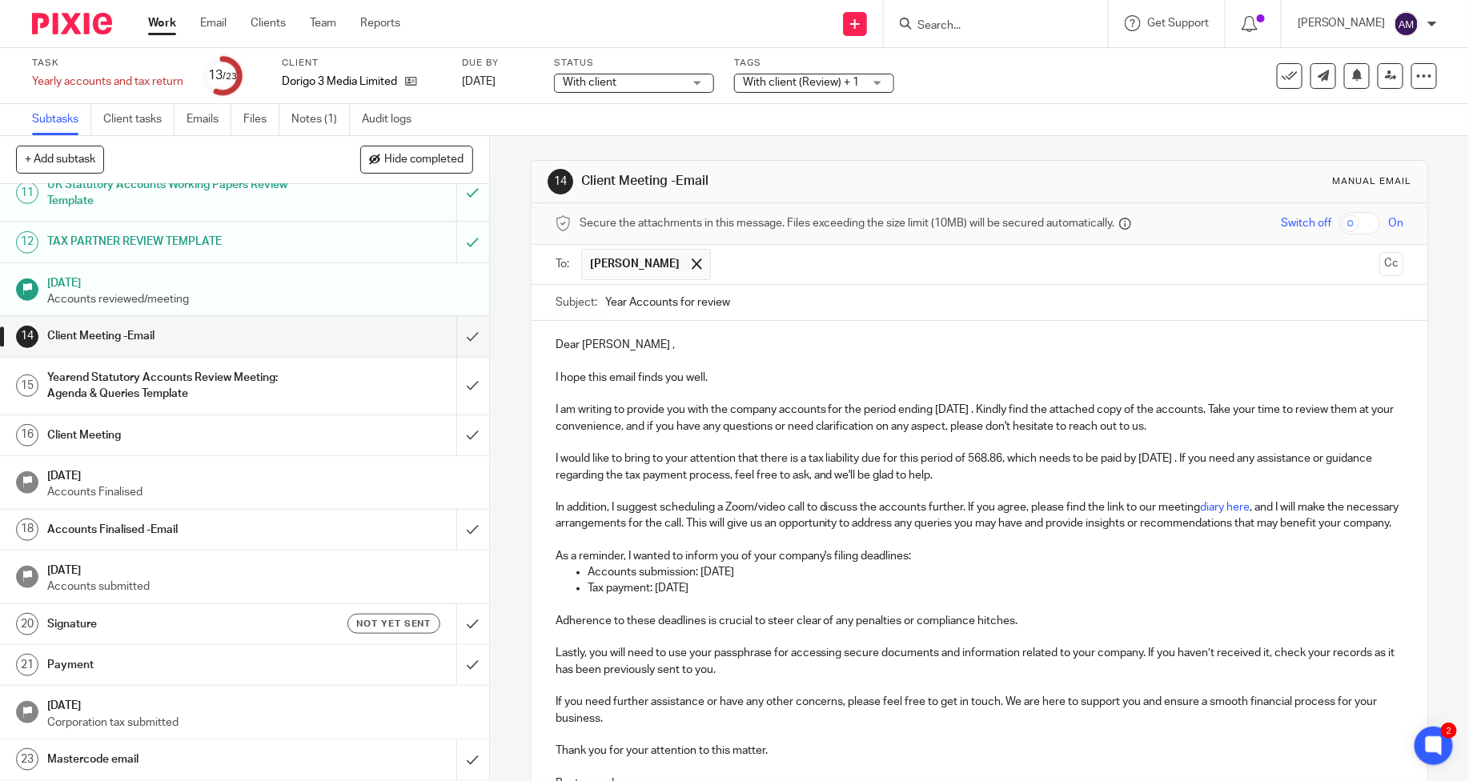
drag, startPoint x: 1011, startPoint y: 475, endPoint x: 985, endPoint y: 477, distance: 25.7
click at [1010, 475] on p "I would like to bring to your attention that there is a tax liability due for t…" at bounding box center [979, 467] width 848 height 33
click at [957, 459] on p "I would like to bring to your attention that there is a tax liability due for t…" at bounding box center [979, 467] width 848 height 33
drag, startPoint x: 996, startPoint y: 459, endPoint x: 956, endPoint y: 463, distance: 41.0
click at [956, 463] on p "I would like to bring to your attention that there is a tax liability due for t…" at bounding box center [979, 467] width 848 height 33
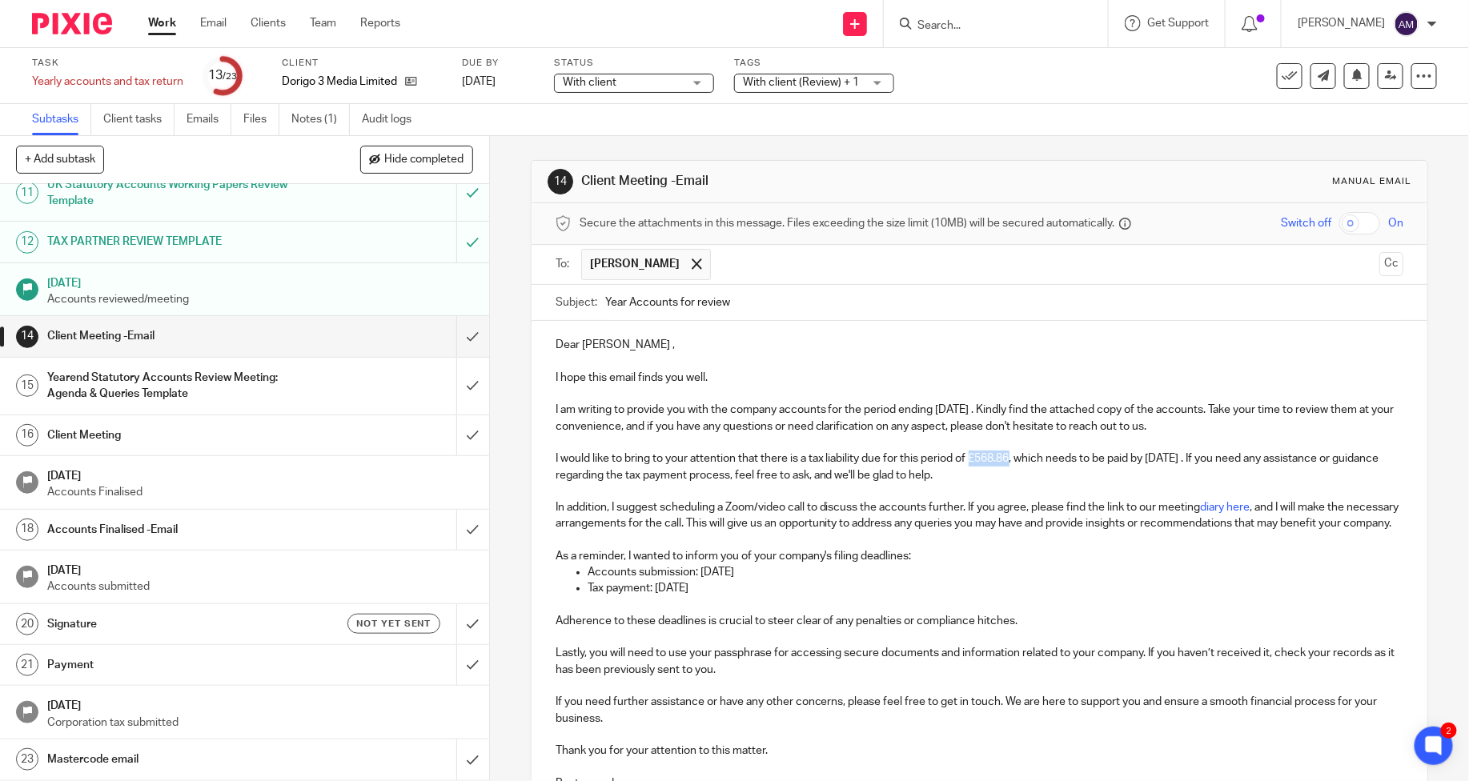
scroll to position [182, 0]
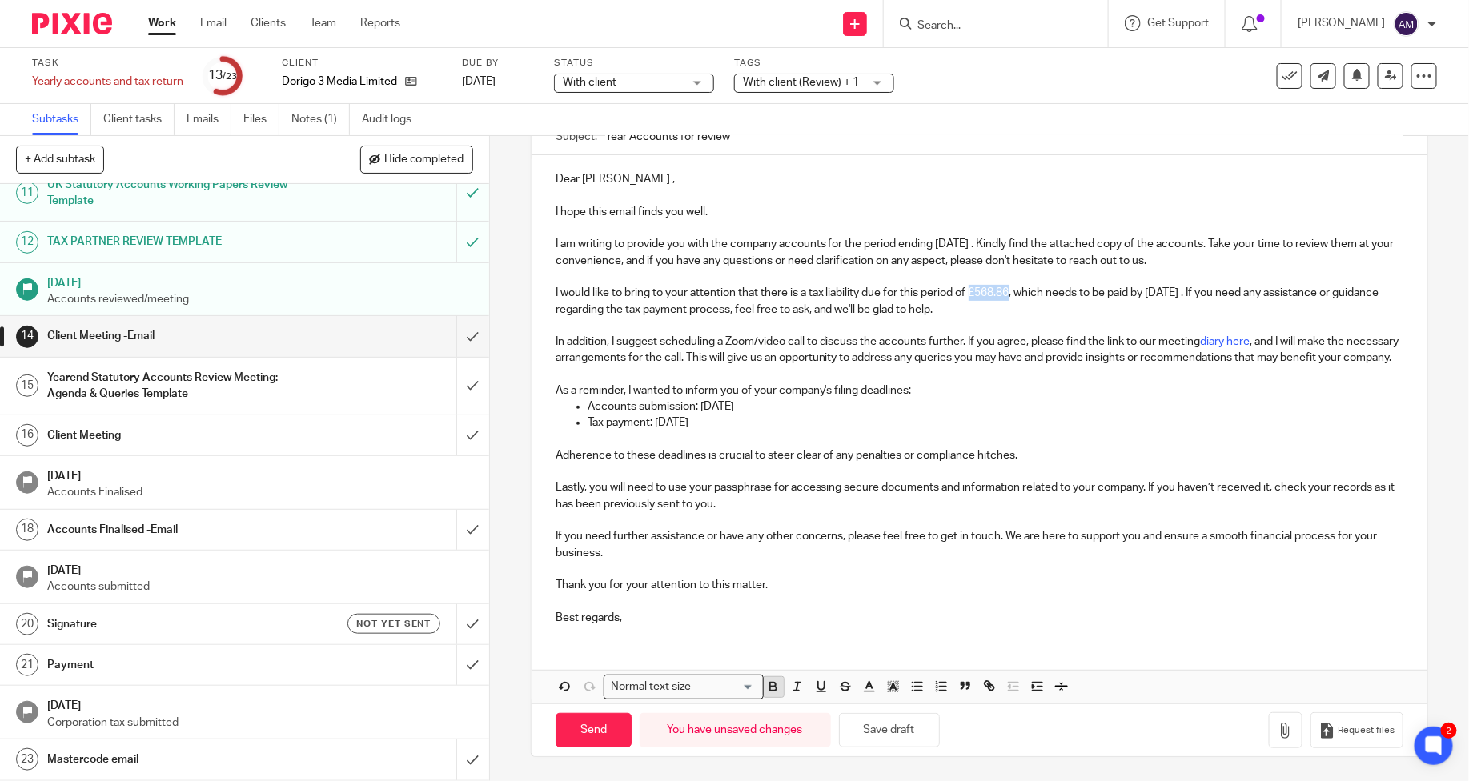
click at [770, 689] on icon "button" at bounding box center [773, 690] width 6 height 4
click at [903, 394] on p "As a reminder, I wanted to inform you of your company's filing deadlines:" at bounding box center [979, 391] width 848 height 16
drag, startPoint x: 798, startPoint y: 277, endPoint x: 995, endPoint y: 275, distance: 196.9
click at [995, 285] on p "I would like to bring to your attention that there is a tax liability due for t…" at bounding box center [979, 301] width 848 height 33
click at [773, 689] on icon "button" at bounding box center [773, 687] width 14 height 14
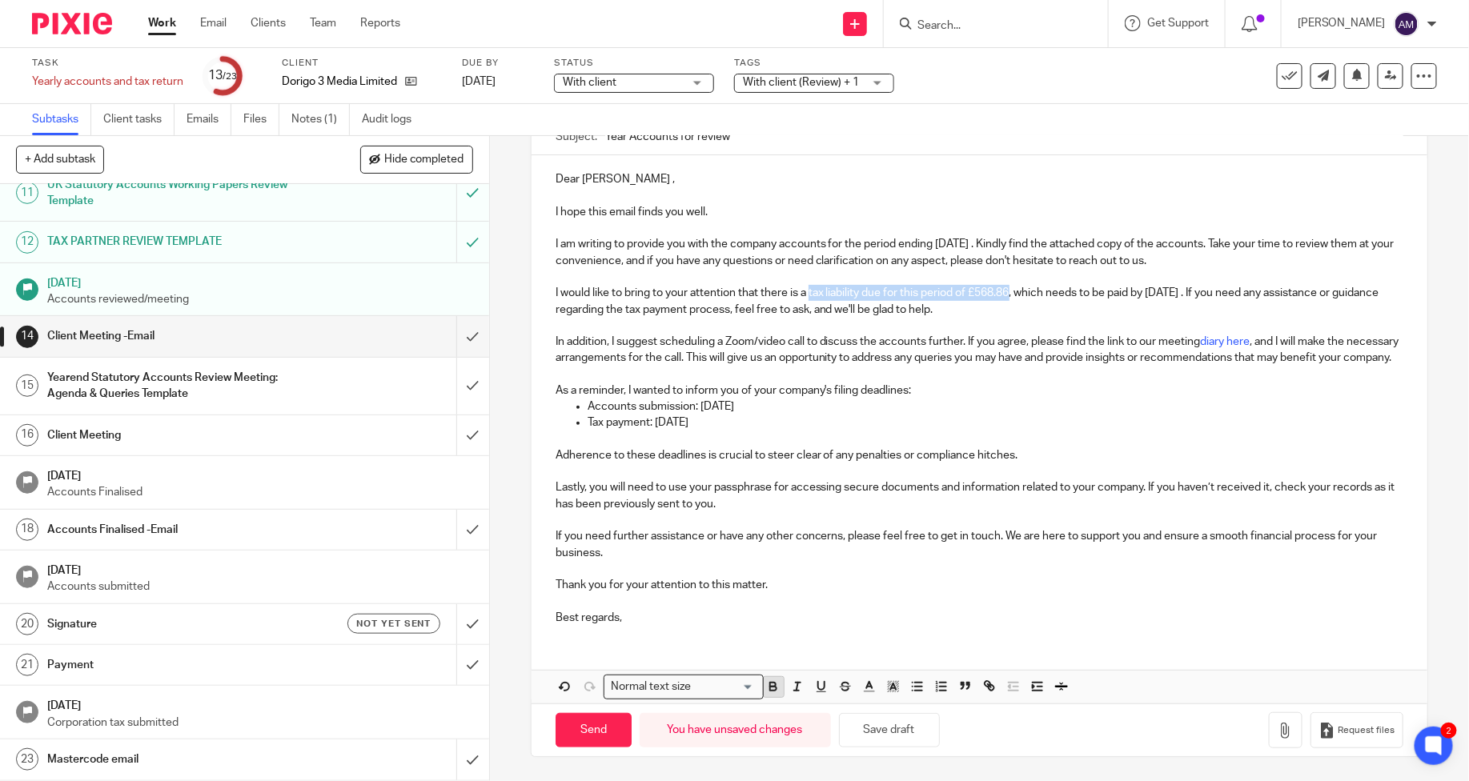
click at [773, 689] on icon "button" at bounding box center [773, 687] width 14 height 14
click at [1089, 433] on p at bounding box center [979, 439] width 848 height 16
click at [1269, 740] on button "button" at bounding box center [1286, 730] width 34 height 36
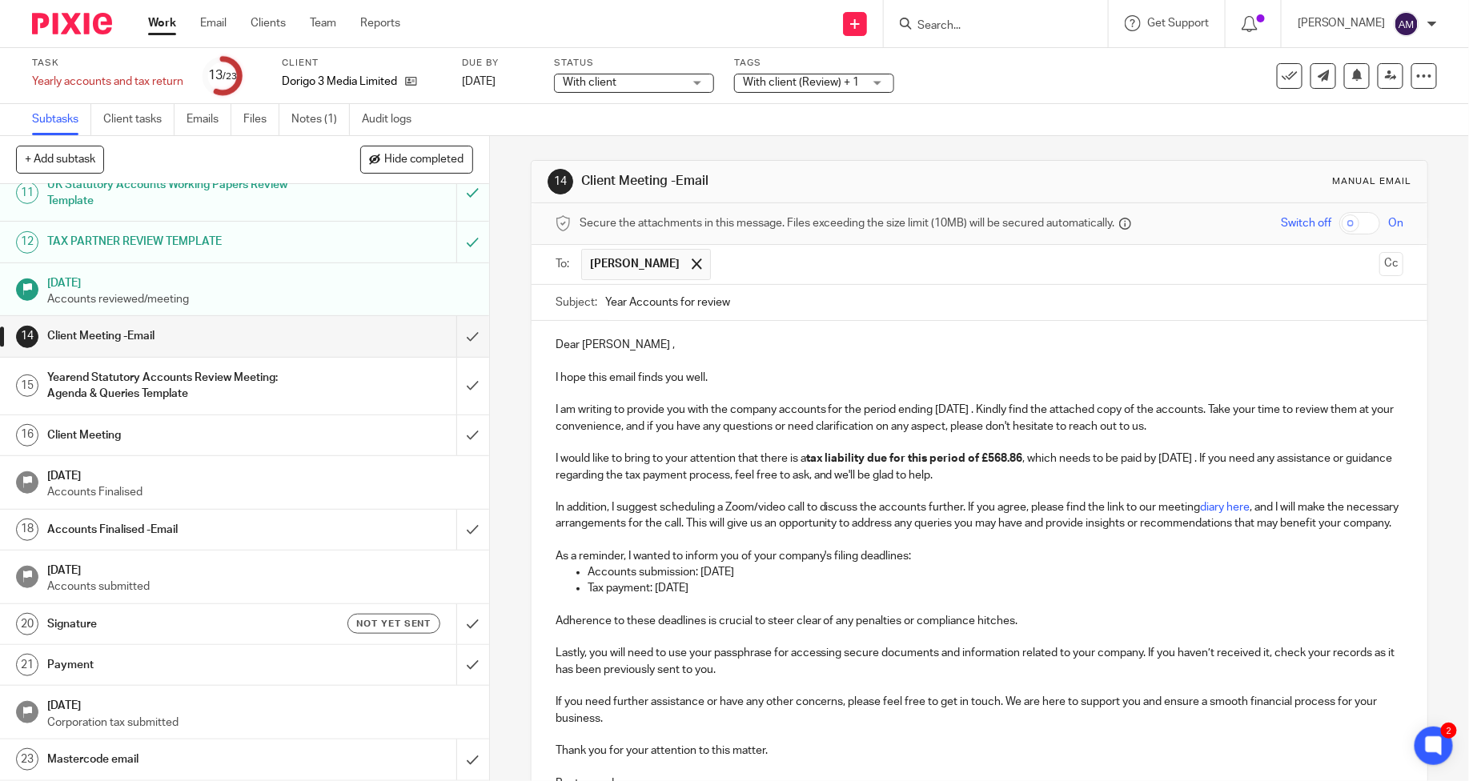
scroll to position [274, 0]
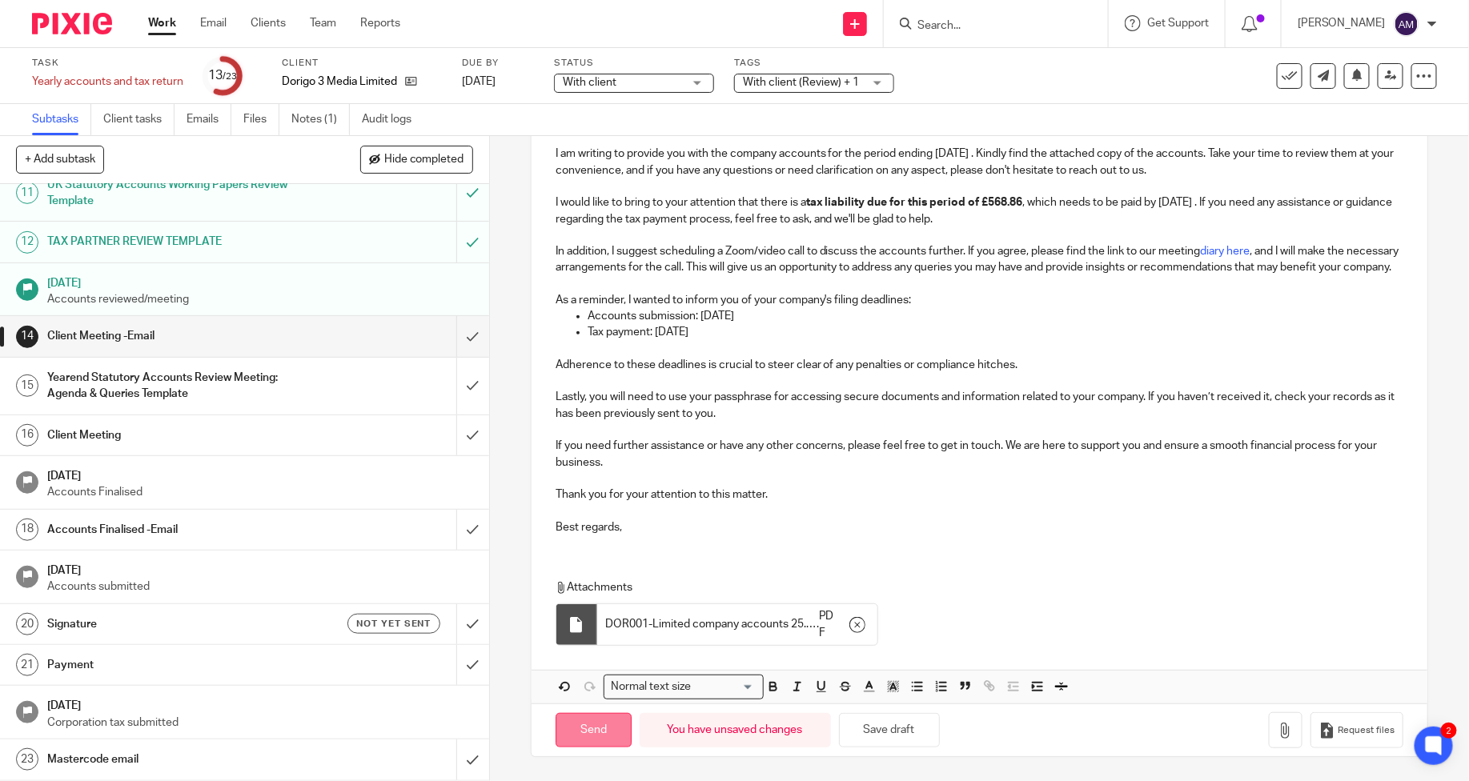
click at [581, 739] on input "Send" at bounding box center [593, 730] width 76 height 34
type input "Sent"
